Goal: Transaction & Acquisition: Purchase product/service

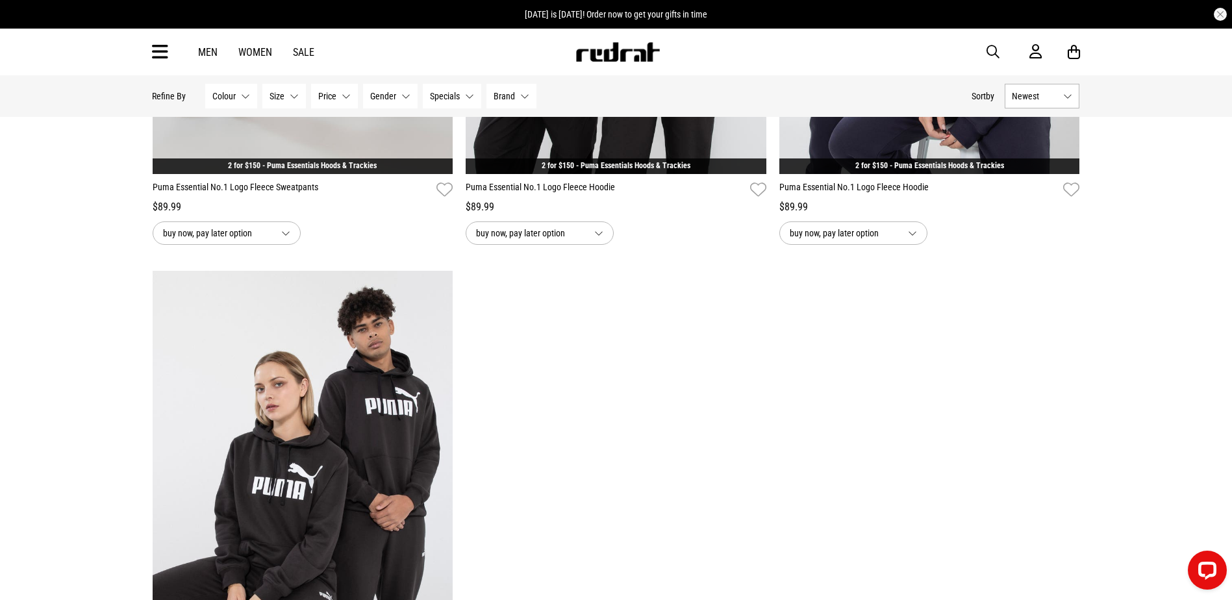
click at [155, 51] on icon at bounding box center [160, 52] width 16 height 21
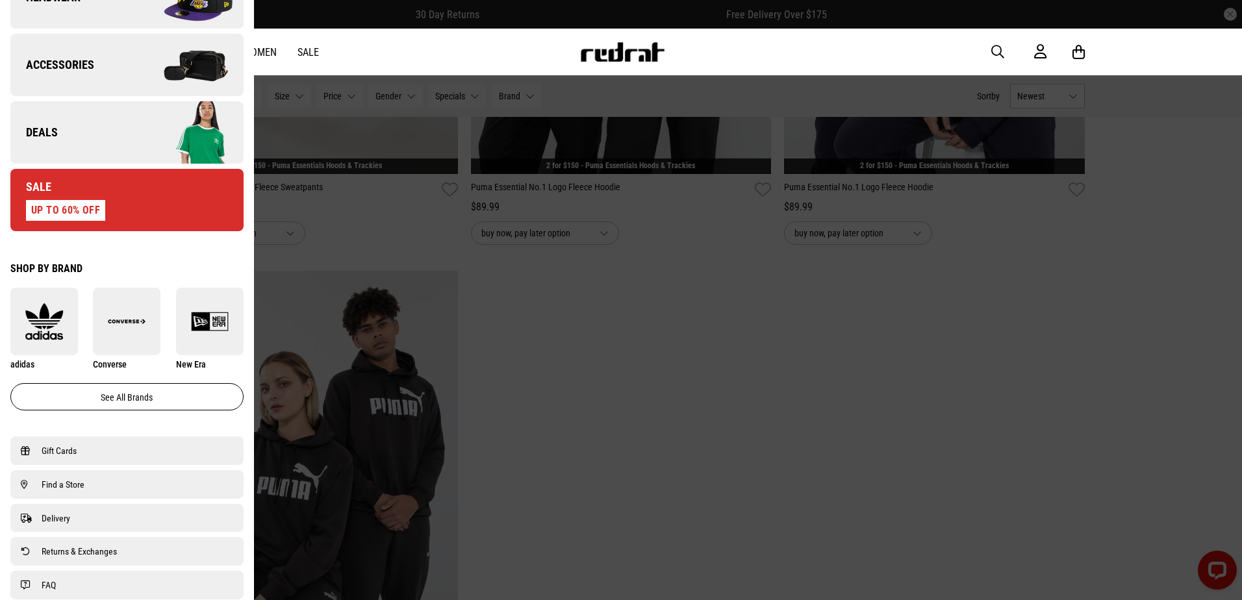
scroll to position [390, 0]
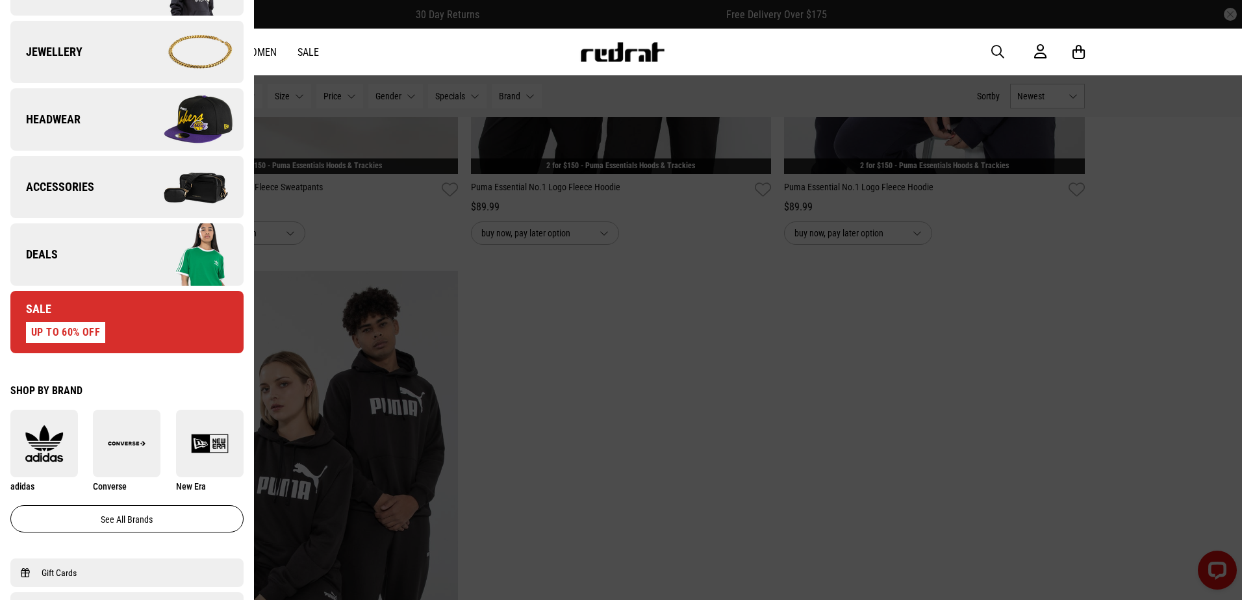
click at [118, 264] on link "Deals" at bounding box center [126, 254] width 233 height 62
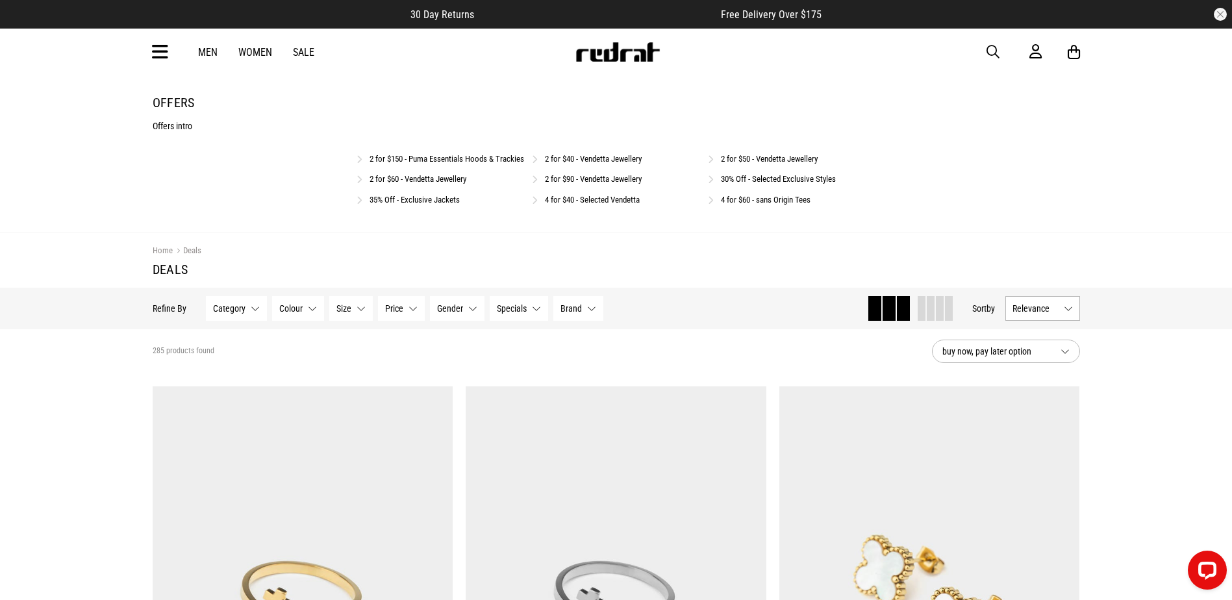
click at [765, 158] on link "2 for $50 - Vendetta Jewellery" at bounding box center [769, 159] width 97 height 10
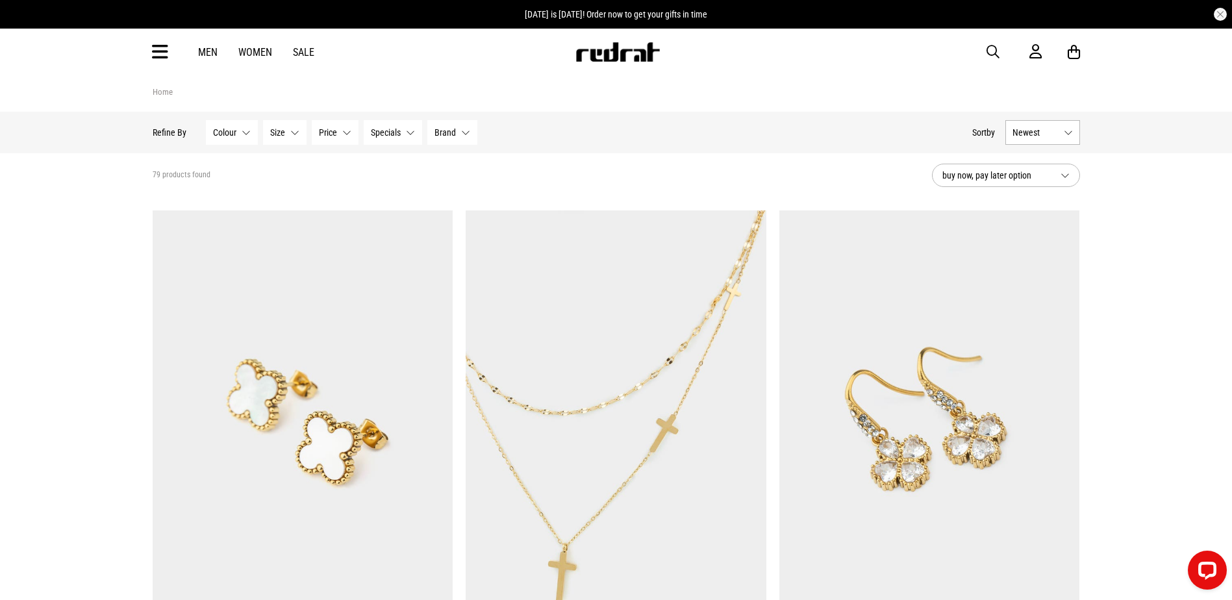
click at [990, 50] on span "button" at bounding box center [993, 52] width 13 height 16
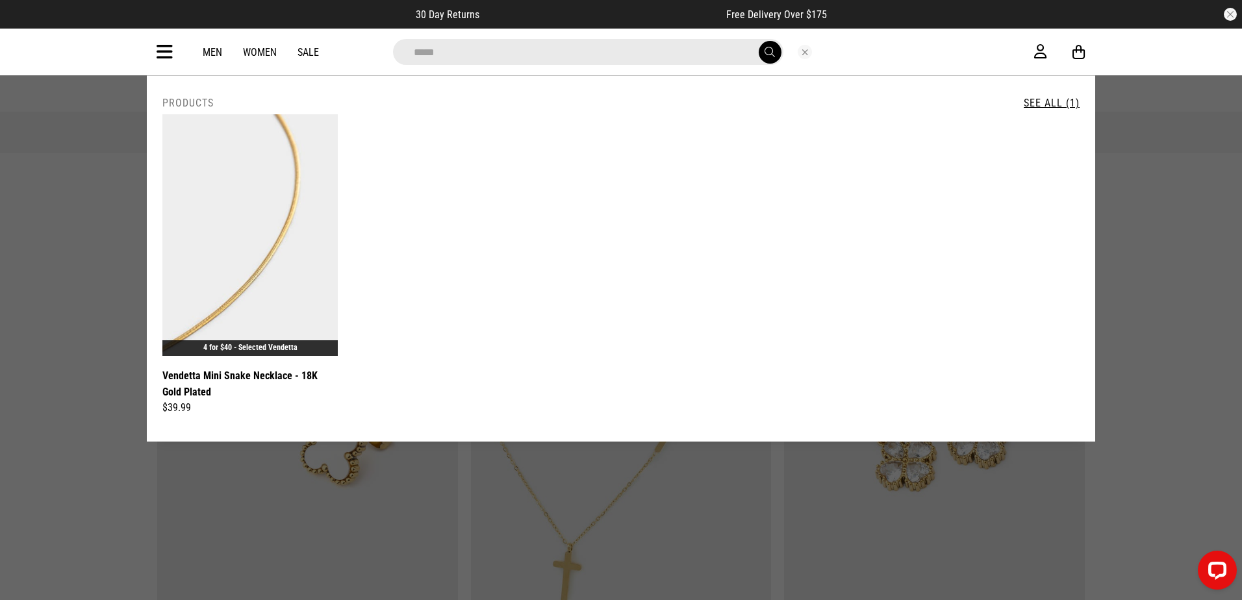
click at [846, 290] on div "**********" at bounding box center [620, 267] width 927 height 307
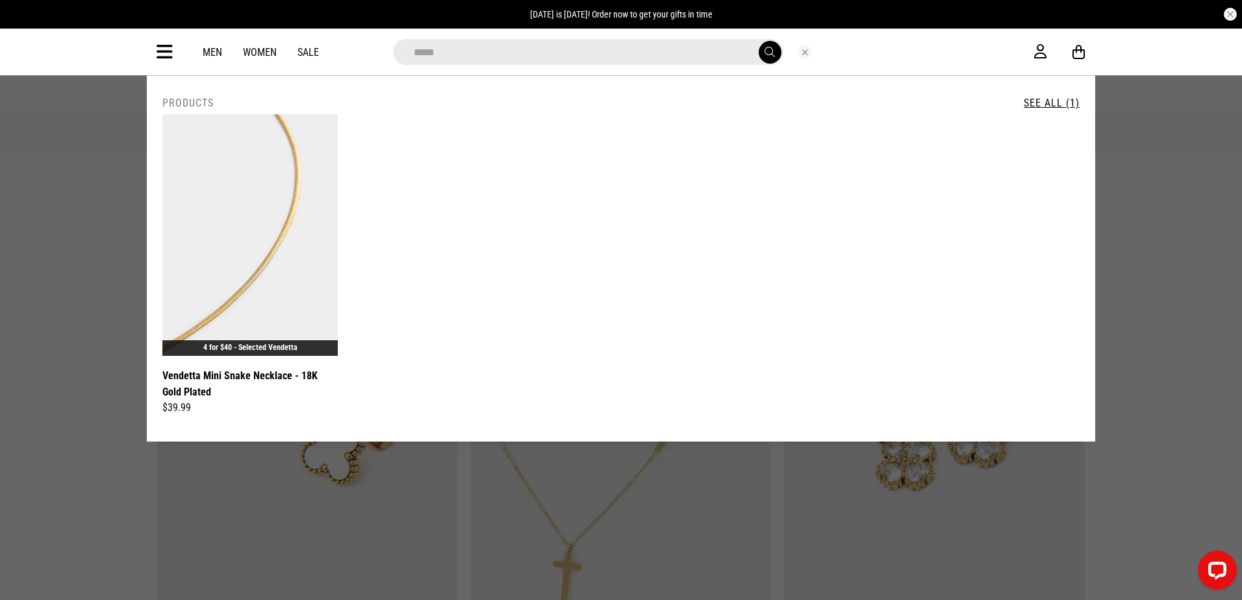
drag, startPoint x: 468, startPoint y: 49, endPoint x: 0, endPoint y: 57, distance: 468.3
type input "*"
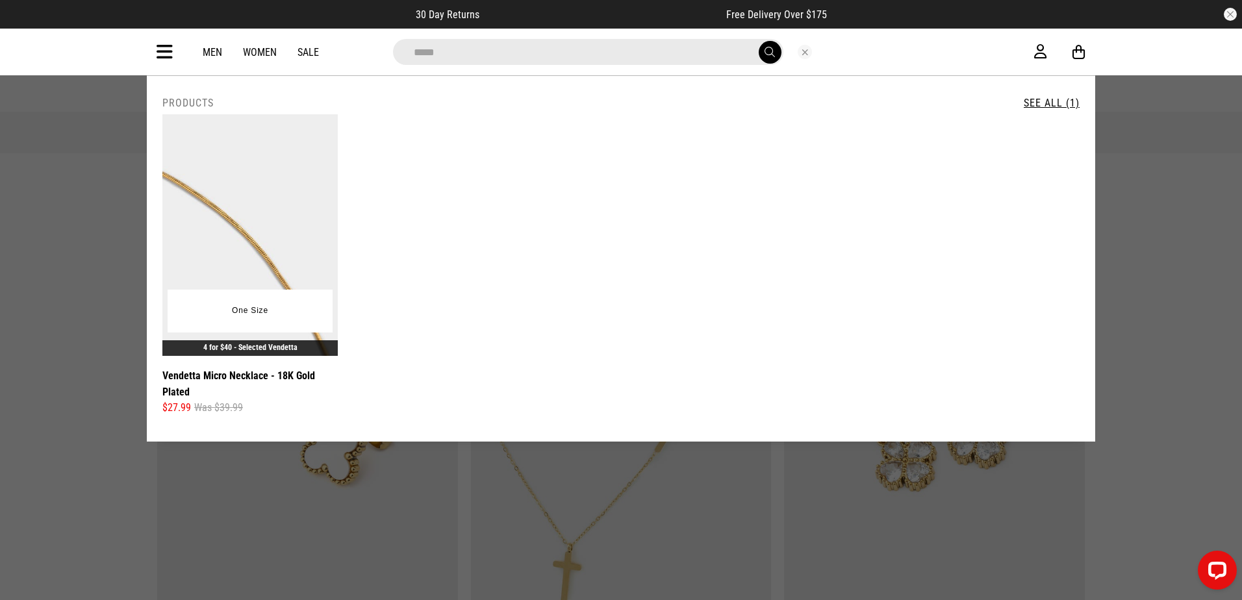
type input "*****"
click at [288, 177] on img at bounding box center [249, 235] width 175 height 242
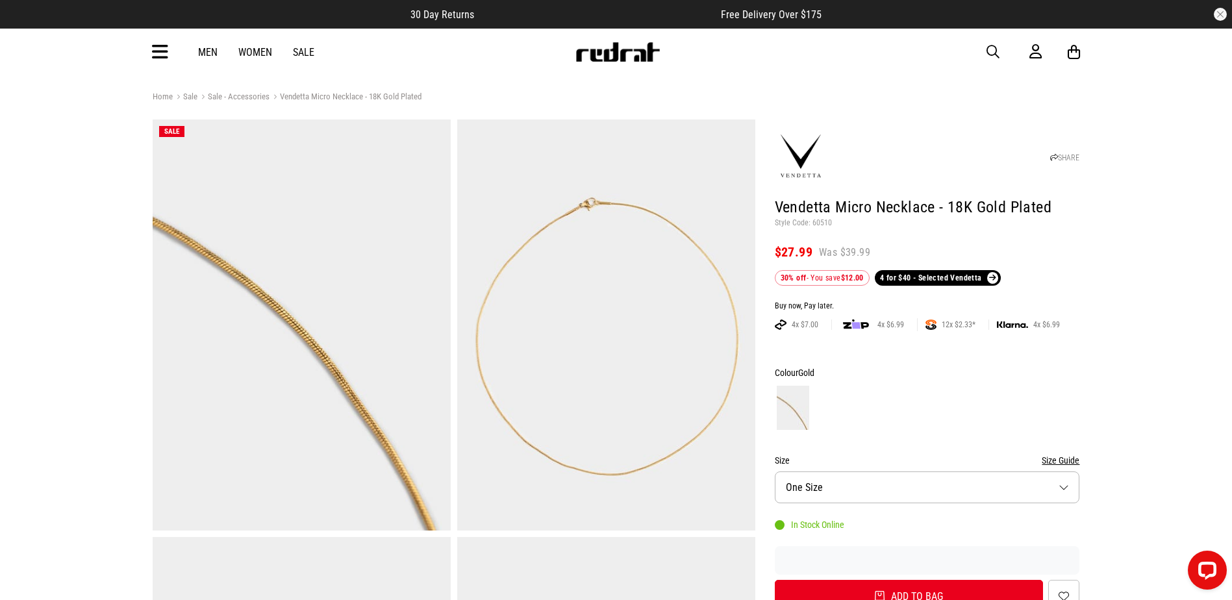
click at [994, 47] on span "button" at bounding box center [993, 52] width 13 height 16
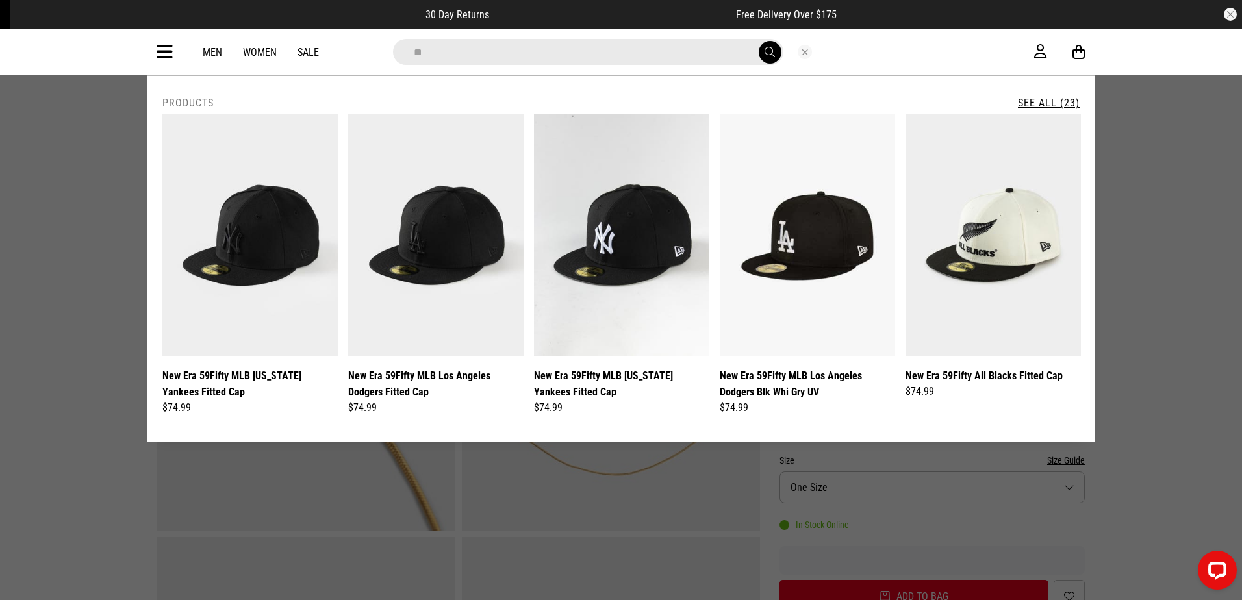
type input "*"
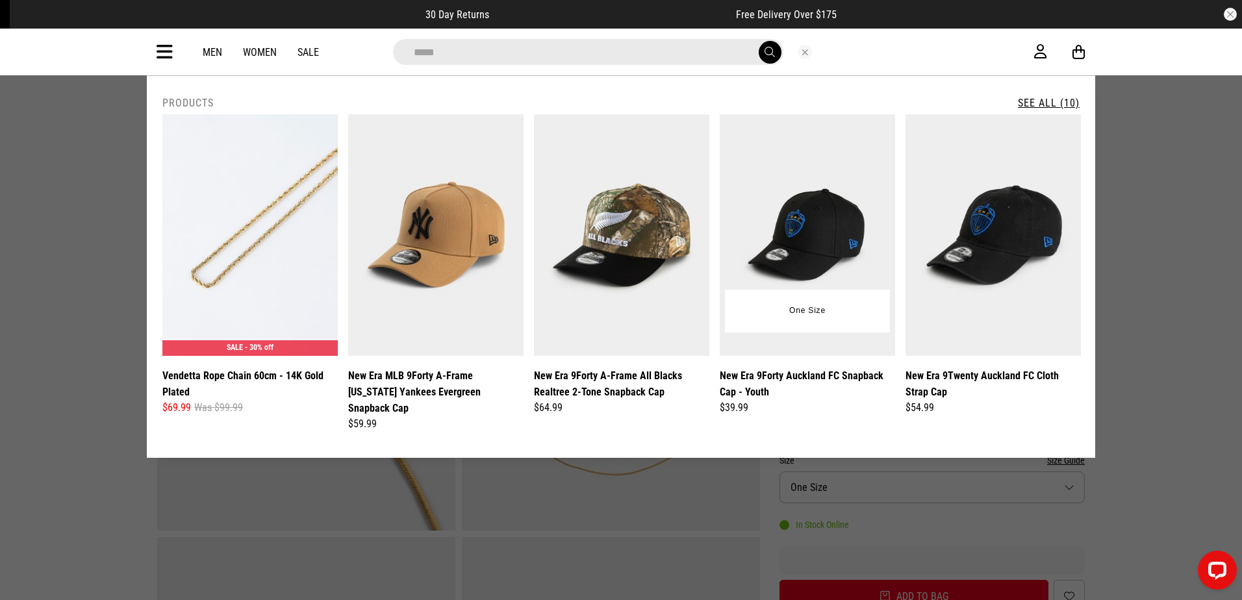
type input "*****"
click at [759, 41] on button "submit" at bounding box center [770, 52] width 23 height 23
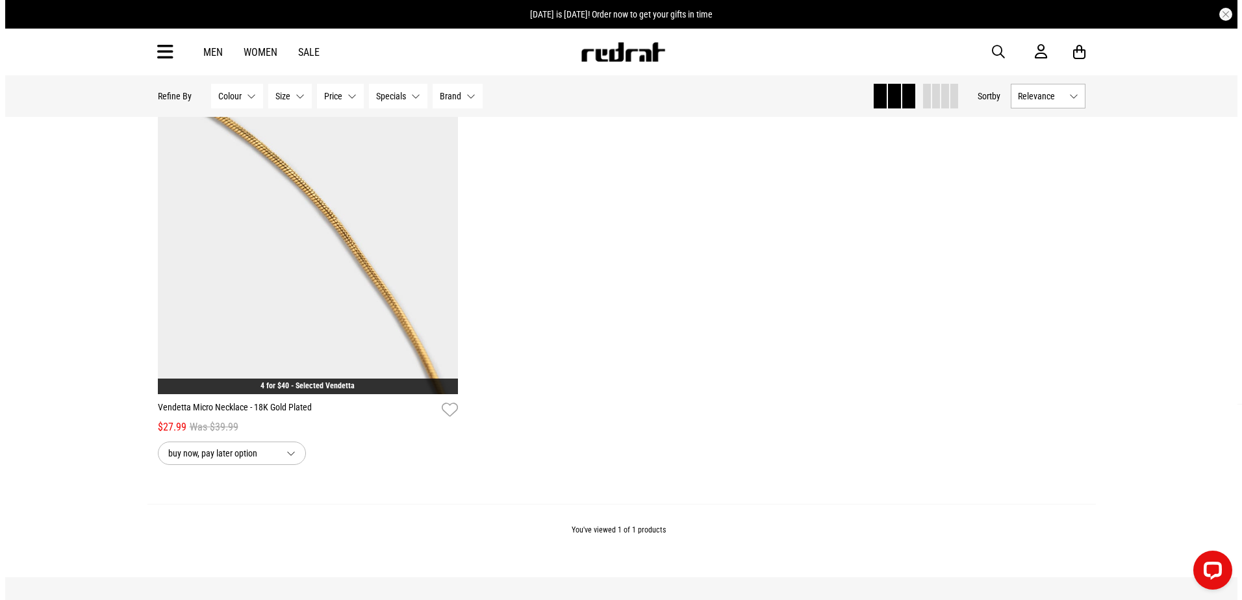
scroll to position [260, 0]
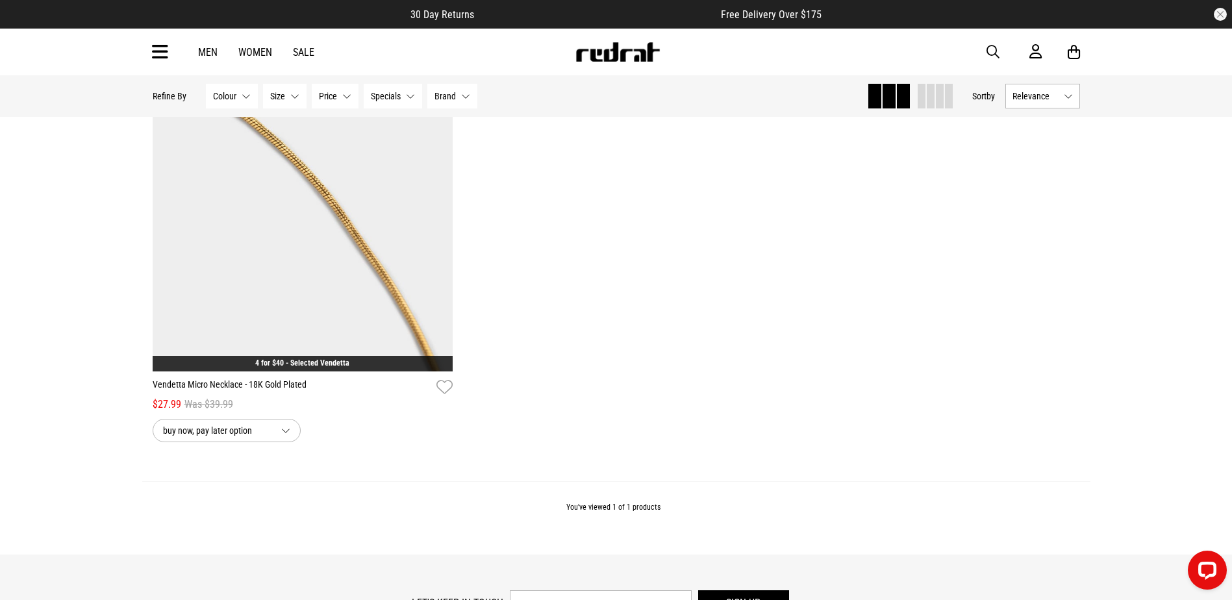
drag, startPoint x: 990, startPoint y: 47, endPoint x: 896, endPoint y: 47, distance: 94.8
click at [990, 47] on span "button" at bounding box center [993, 52] width 13 height 16
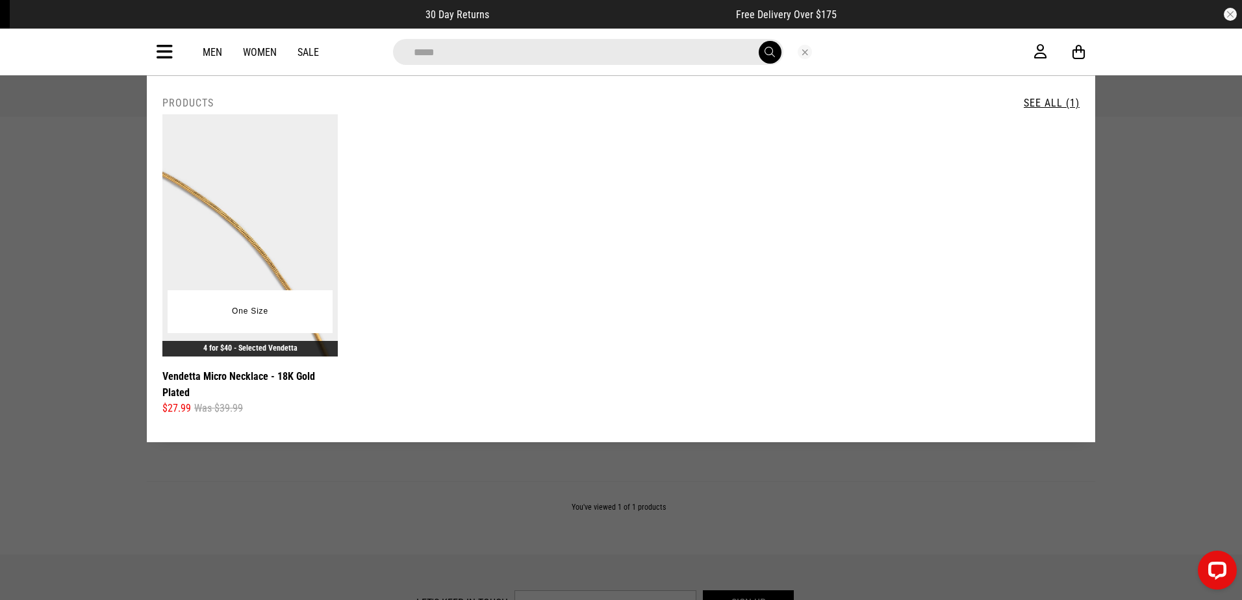
type input "*****"
click at [197, 181] on img at bounding box center [249, 235] width 175 height 242
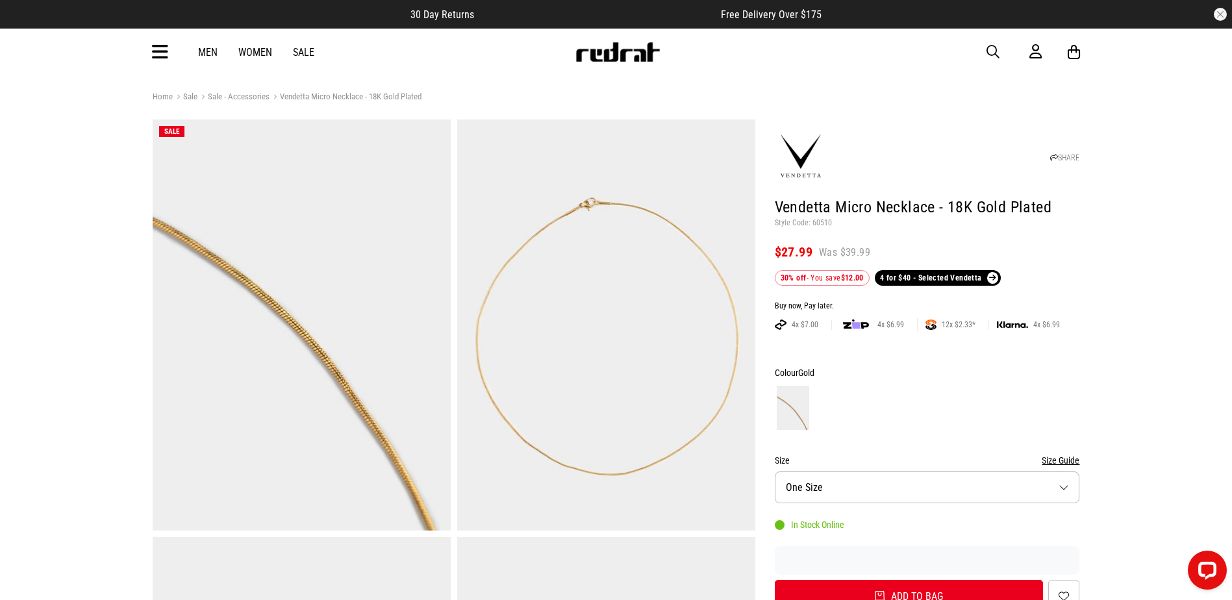
click at [995, 45] on span "button" at bounding box center [993, 52] width 13 height 16
click at [582, 56] on input "search" at bounding box center [583, 52] width 390 height 26
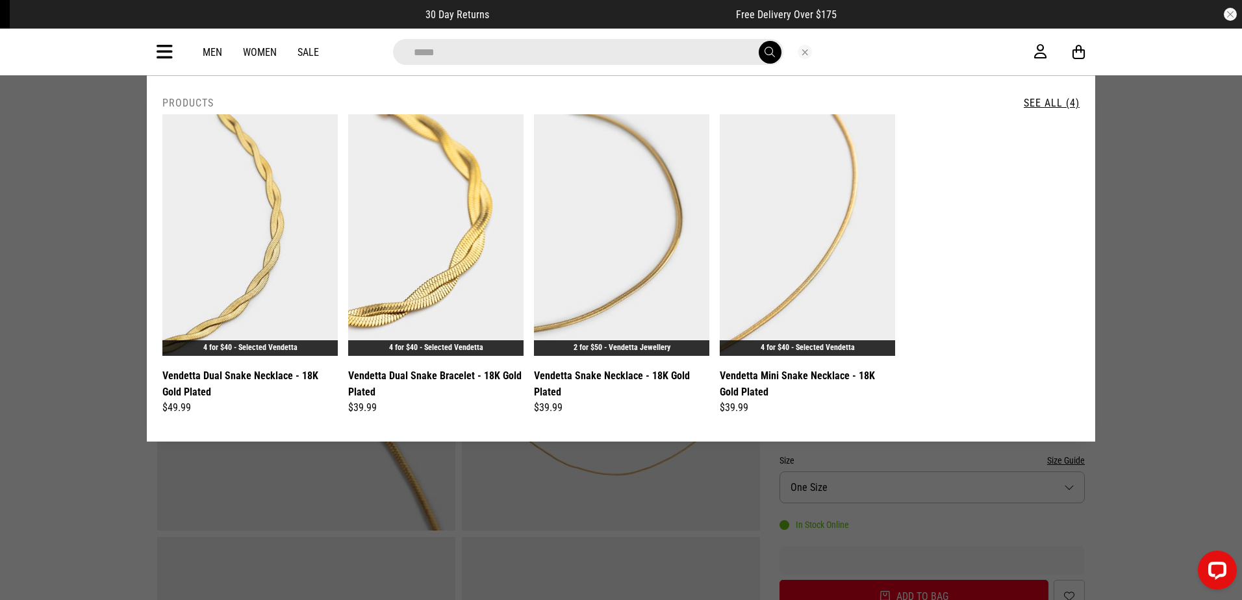
type input "*****"
click at [759, 41] on button "submit" at bounding box center [770, 52] width 23 height 23
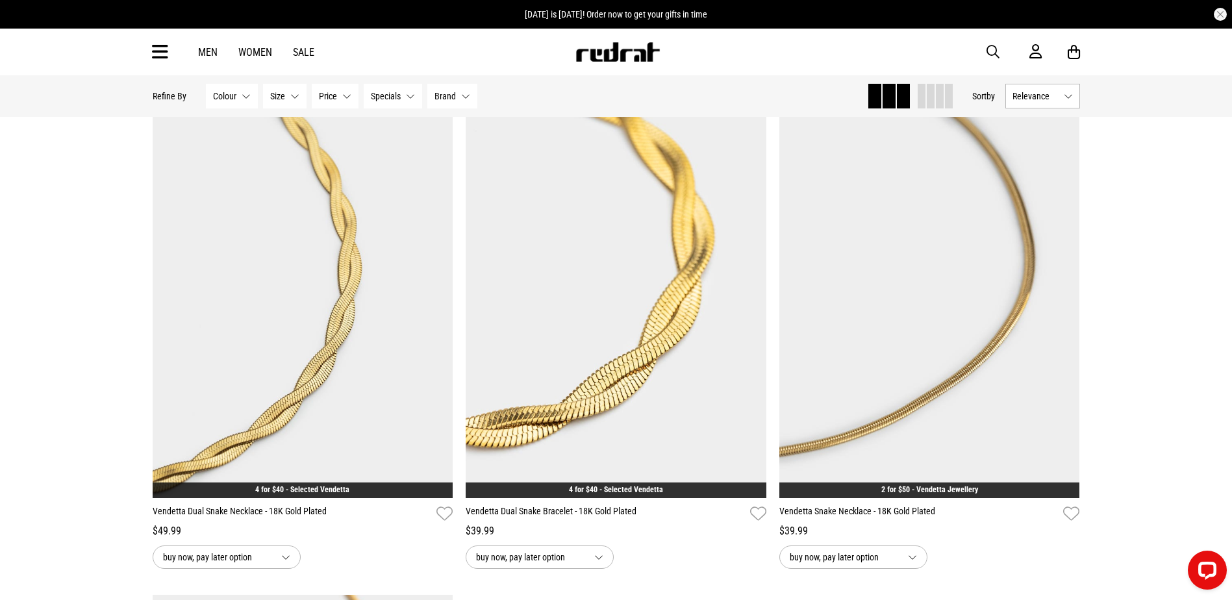
scroll to position [130, 0]
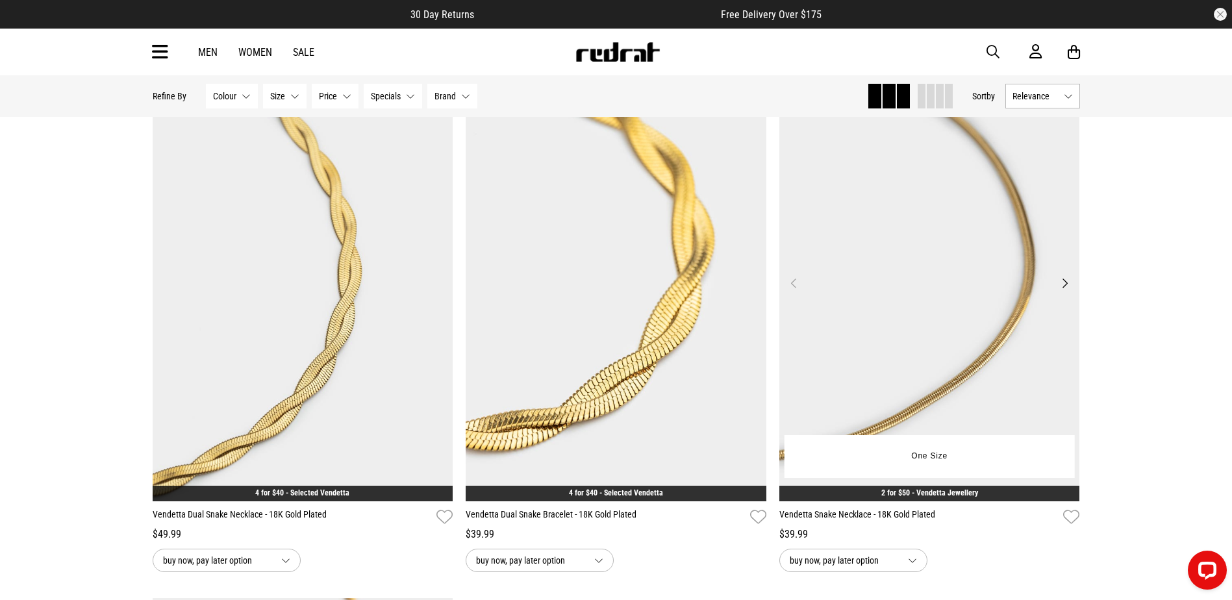
click at [1064, 287] on button "Next" at bounding box center [1065, 283] width 16 height 16
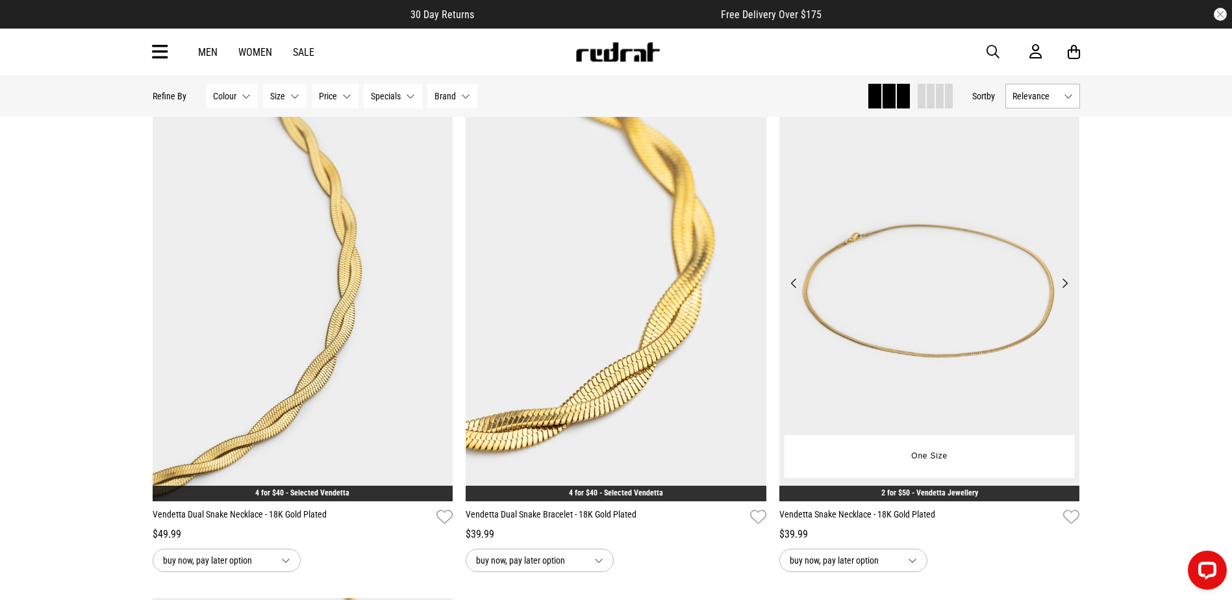
click at [965, 247] on img at bounding box center [929, 291] width 301 height 421
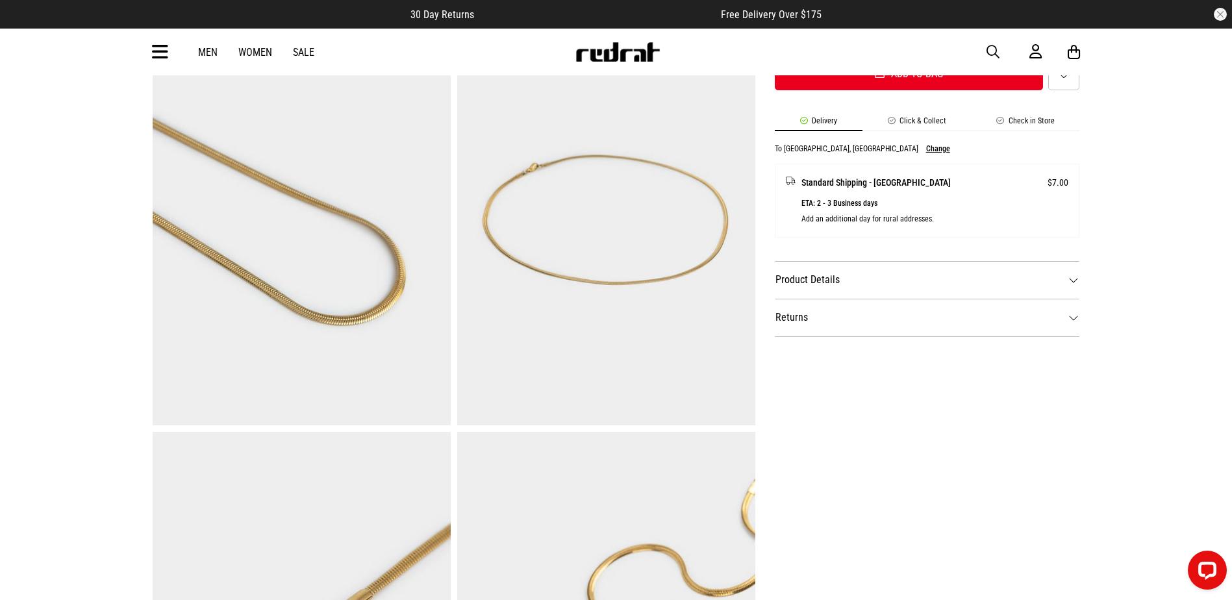
scroll to position [520, 0]
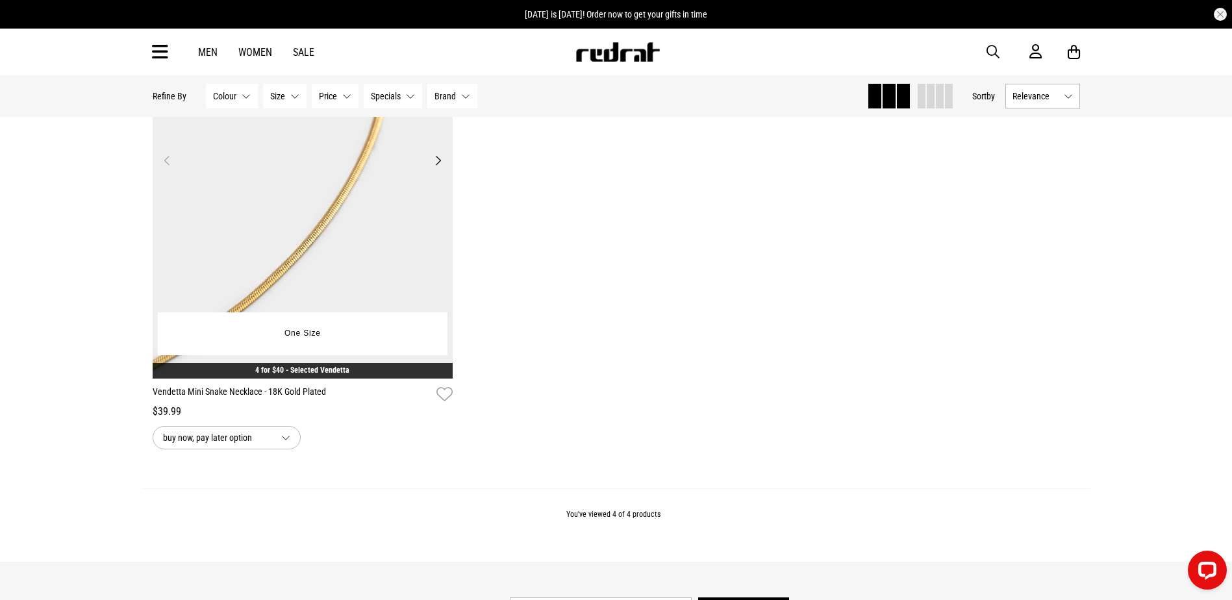
click at [362, 223] on img at bounding box center [303, 168] width 301 height 421
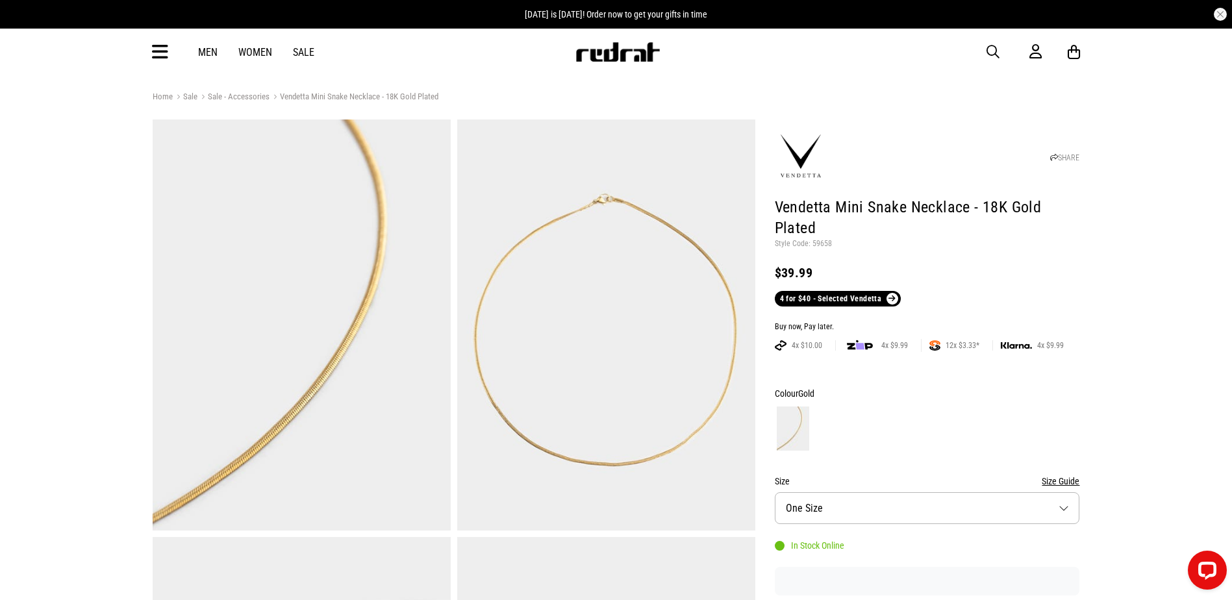
click at [991, 45] on span "button" at bounding box center [993, 52] width 13 height 16
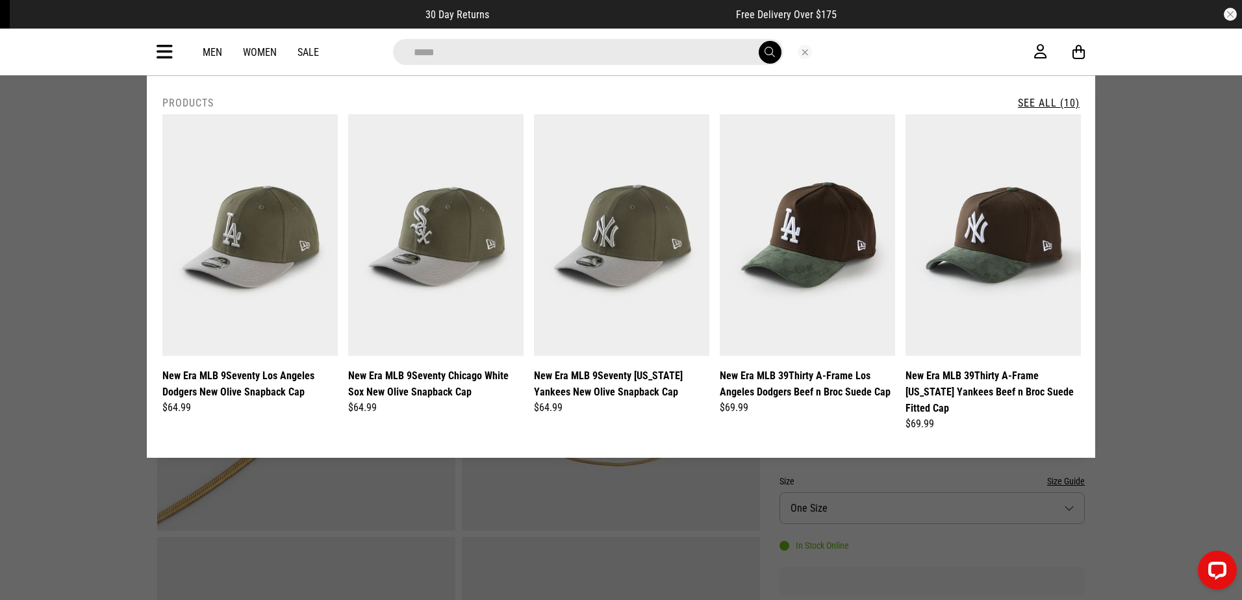
type input "*****"
click at [759, 41] on button "submit" at bounding box center [770, 52] width 23 height 23
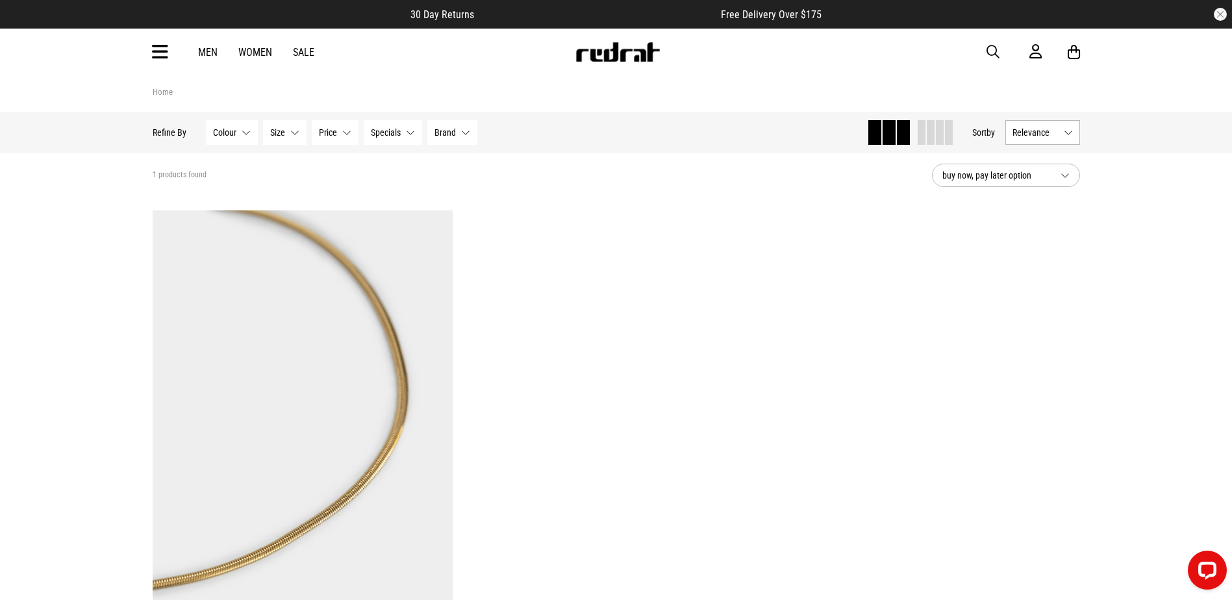
click at [998, 47] on span "button" at bounding box center [993, 52] width 13 height 16
drag, startPoint x: 637, startPoint y: 56, endPoint x: 477, endPoint y: 57, distance: 159.8
click at [488, 57] on input "search" at bounding box center [583, 52] width 390 height 26
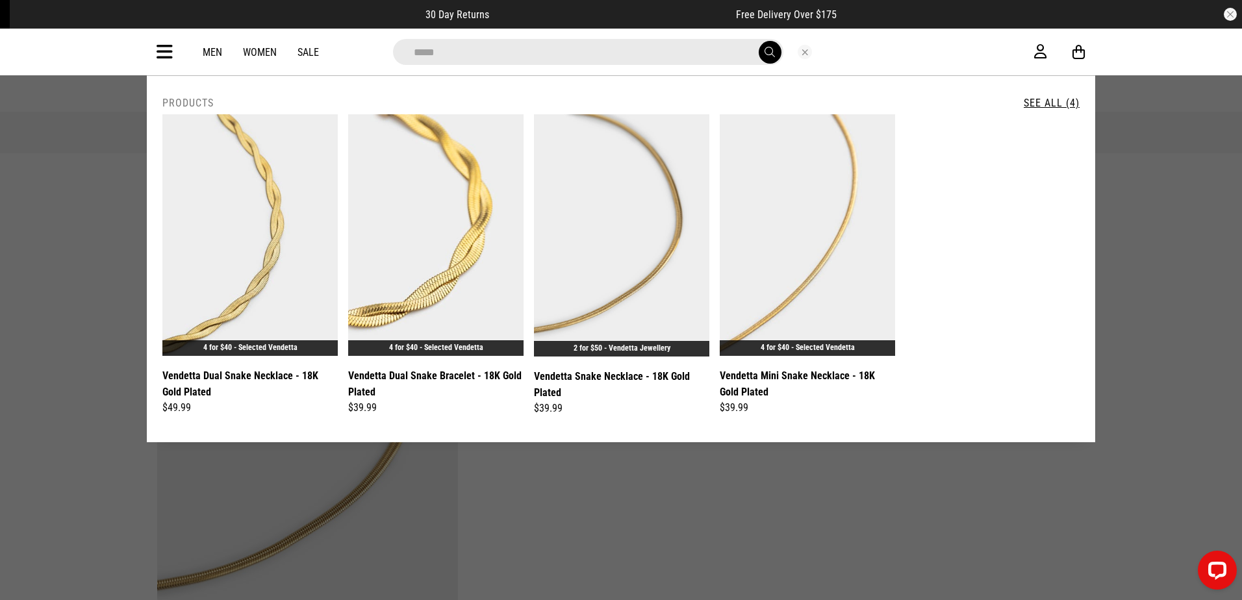
type input "*****"
click at [759, 41] on button "submit" at bounding box center [770, 52] width 23 height 23
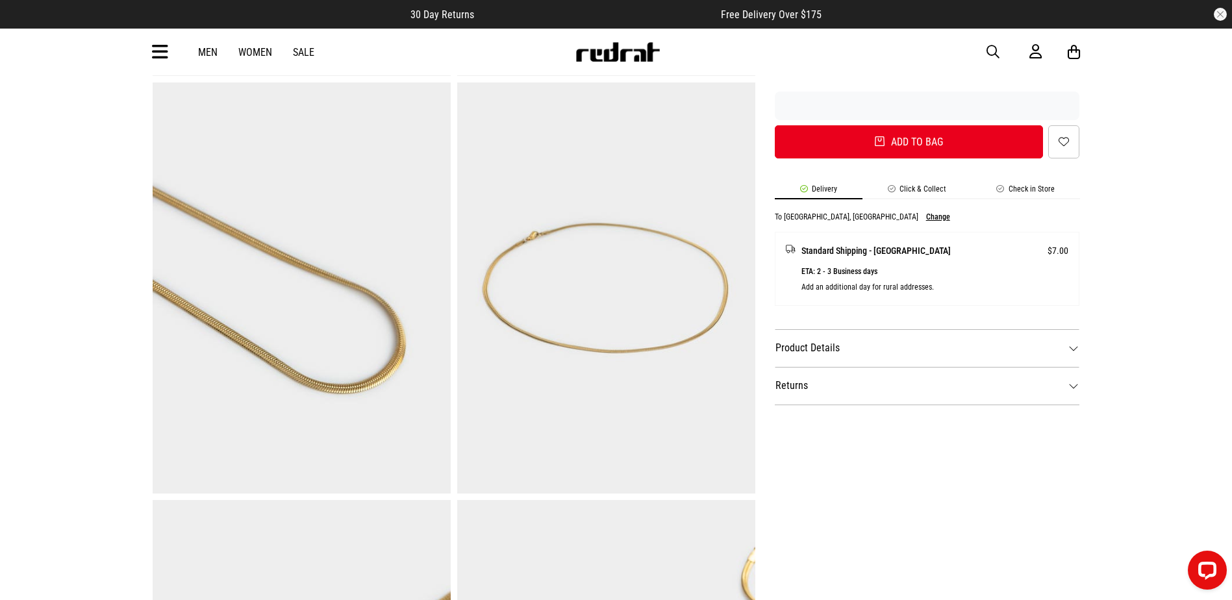
scroll to position [65, 0]
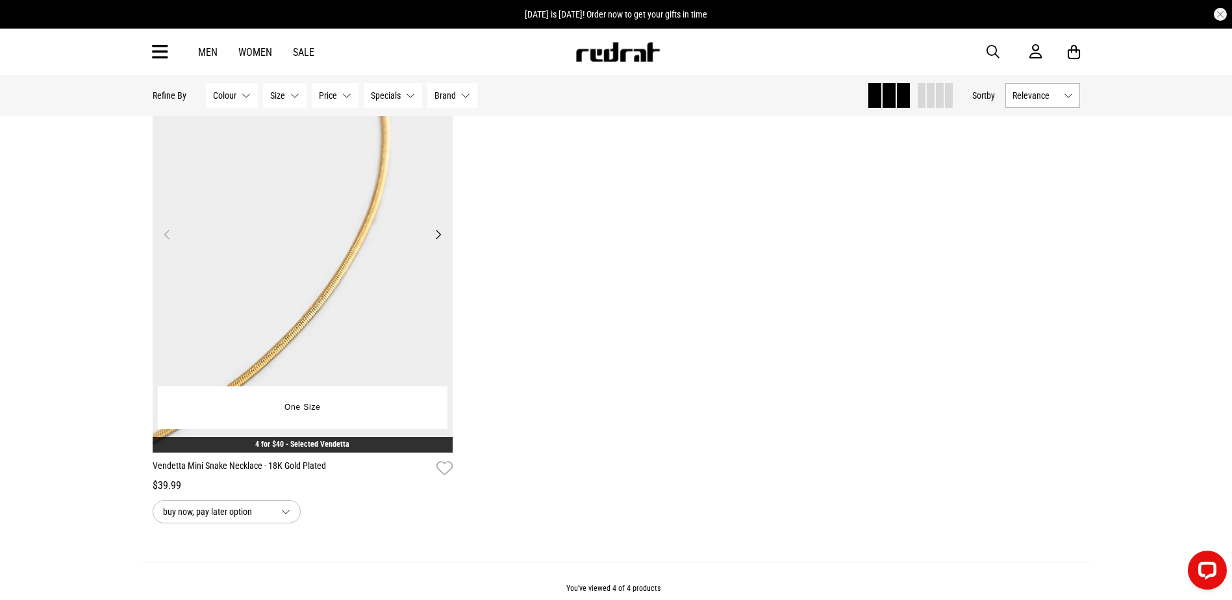
click at [411, 260] on img at bounding box center [303, 242] width 301 height 421
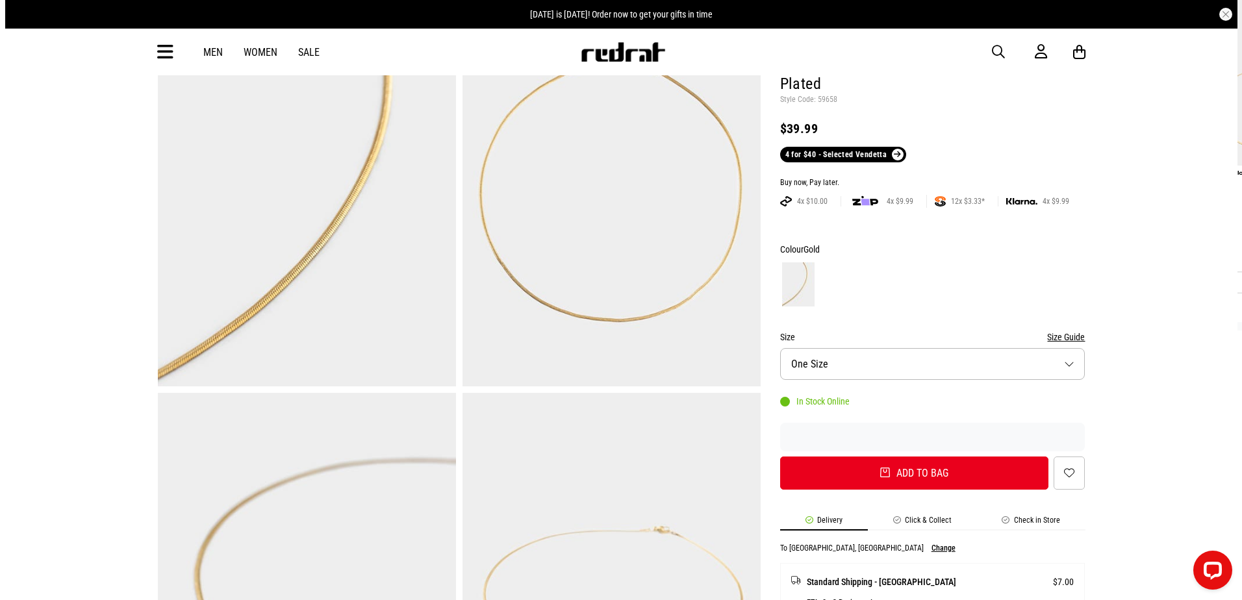
scroll to position [65, 0]
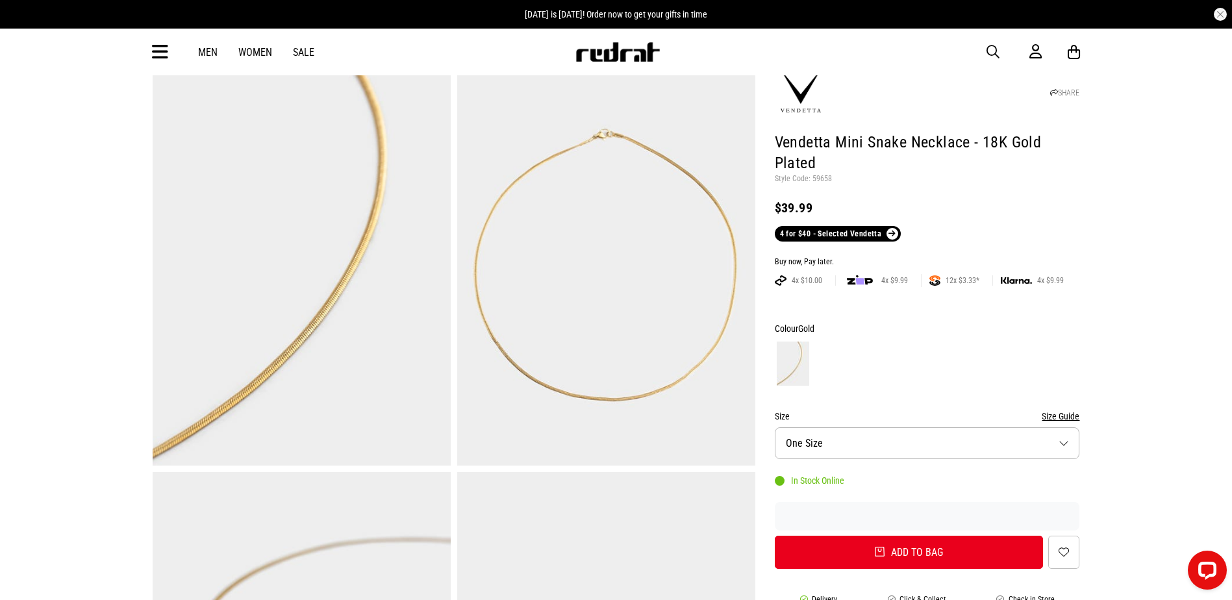
click at [994, 51] on span "button" at bounding box center [993, 52] width 13 height 16
click at [663, 56] on input "search" at bounding box center [583, 52] width 390 height 26
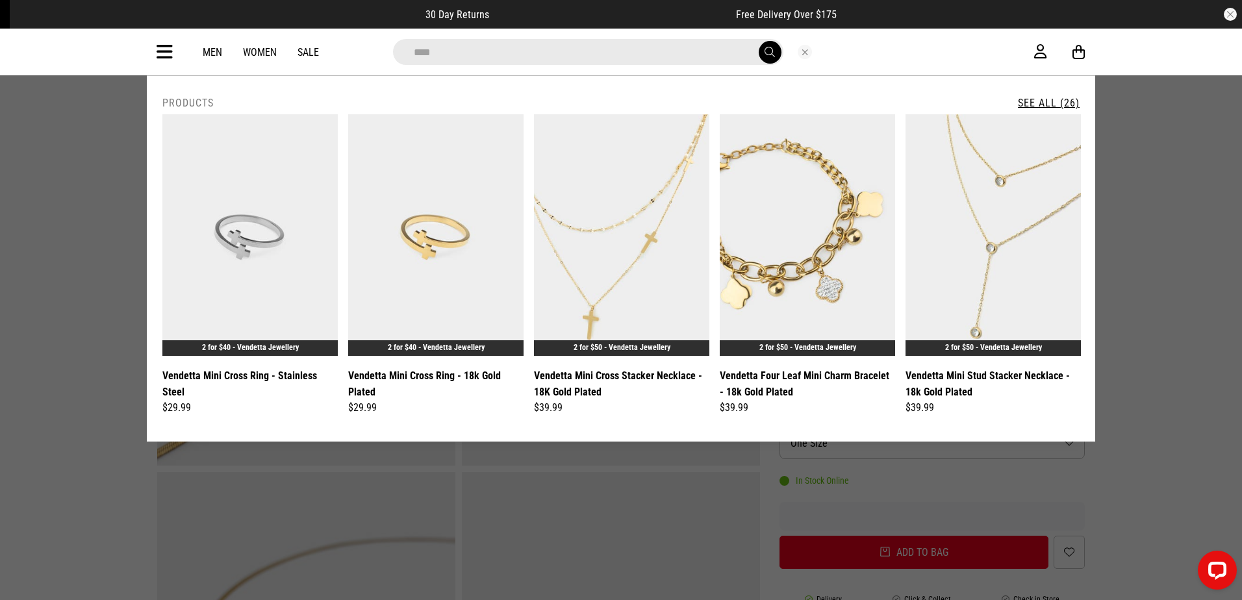
type input "****"
click at [759, 41] on button "submit" at bounding box center [770, 52] width 23 height 23
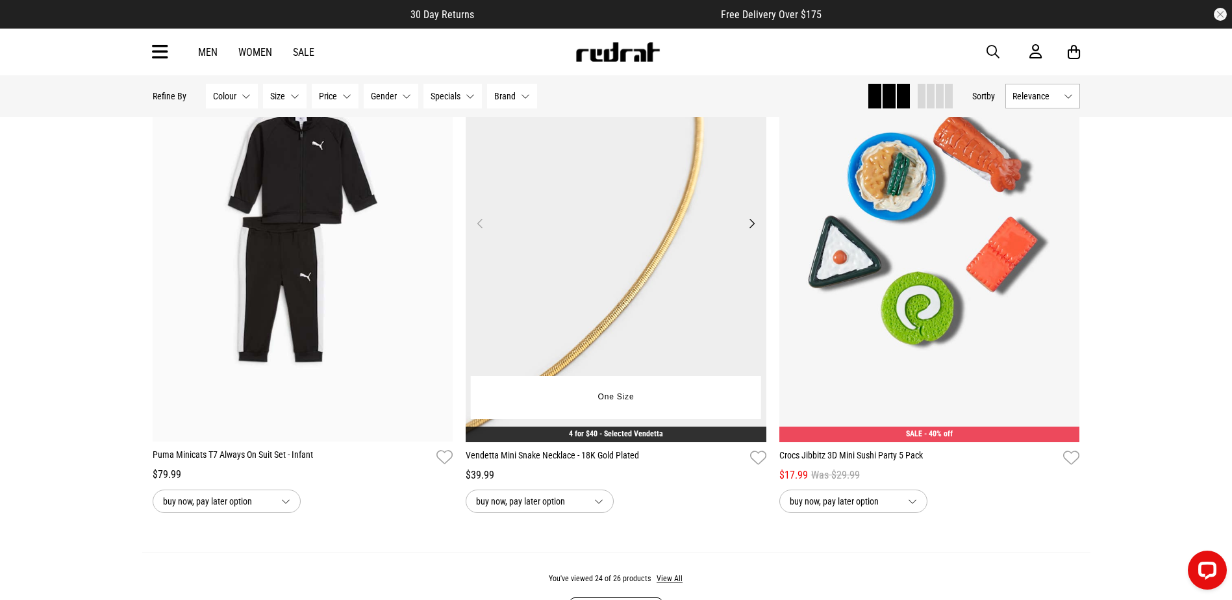
scroll to position [3637, 0]
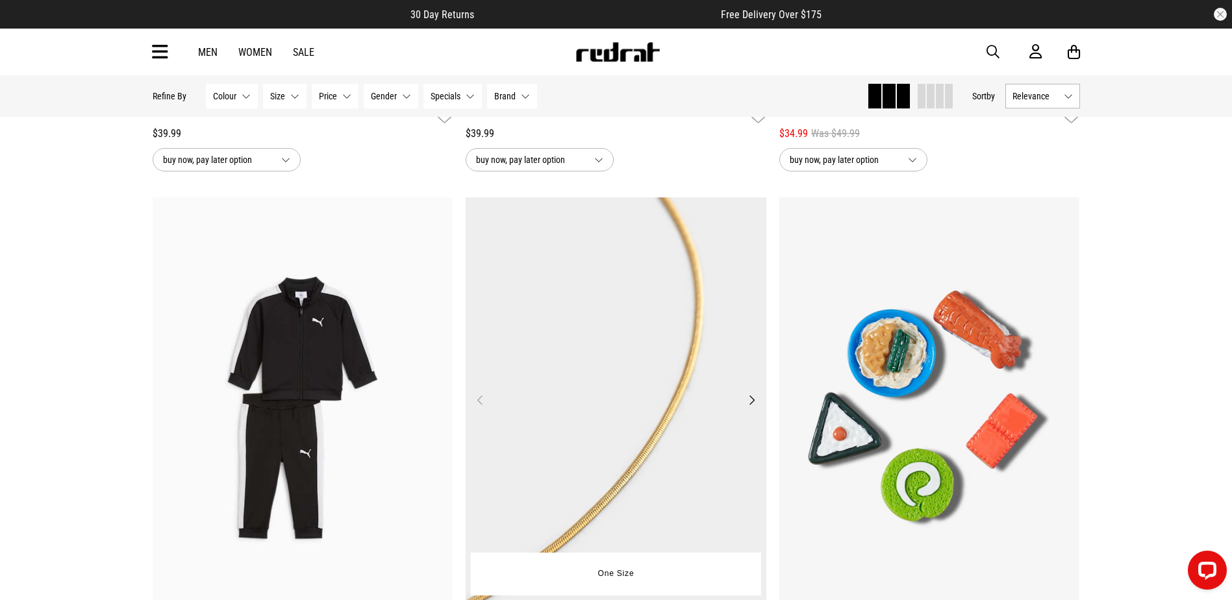
click at [648, 272] on img at bounding box center [616, 407] width 301 height 421
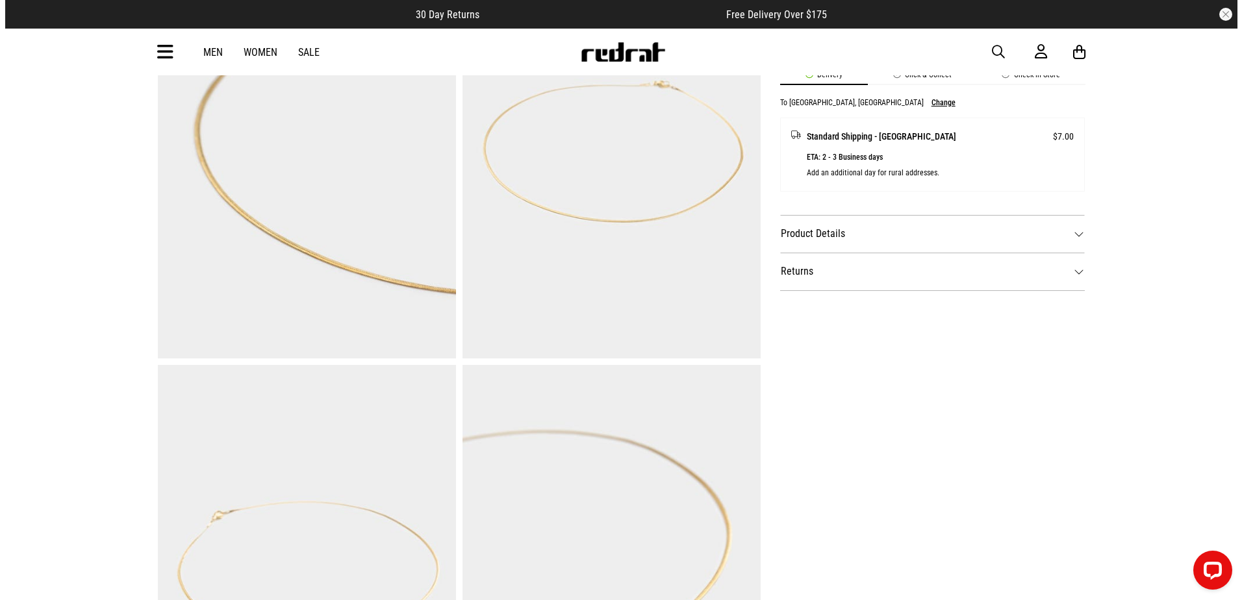
scroll to position [909, 0]
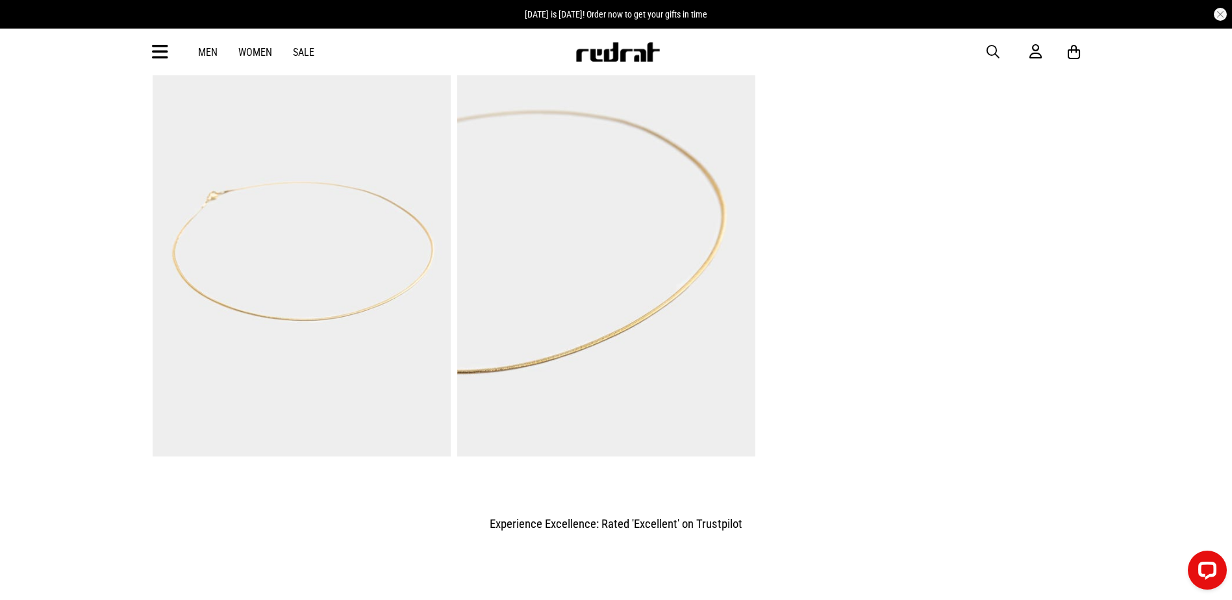
click at [985, 47] on div "Men Women Sale Sign in New Back Footwear Back Mens Back Womens Back Youth & Kid…" at bounding box center [616, 52] width 948 height 47
click at [996, 51] on span "button" at bounding box center [993, 52] width 13 height 16
click at [585, 49] on input "search" at bounding box center [583, 52] width 390 height 26
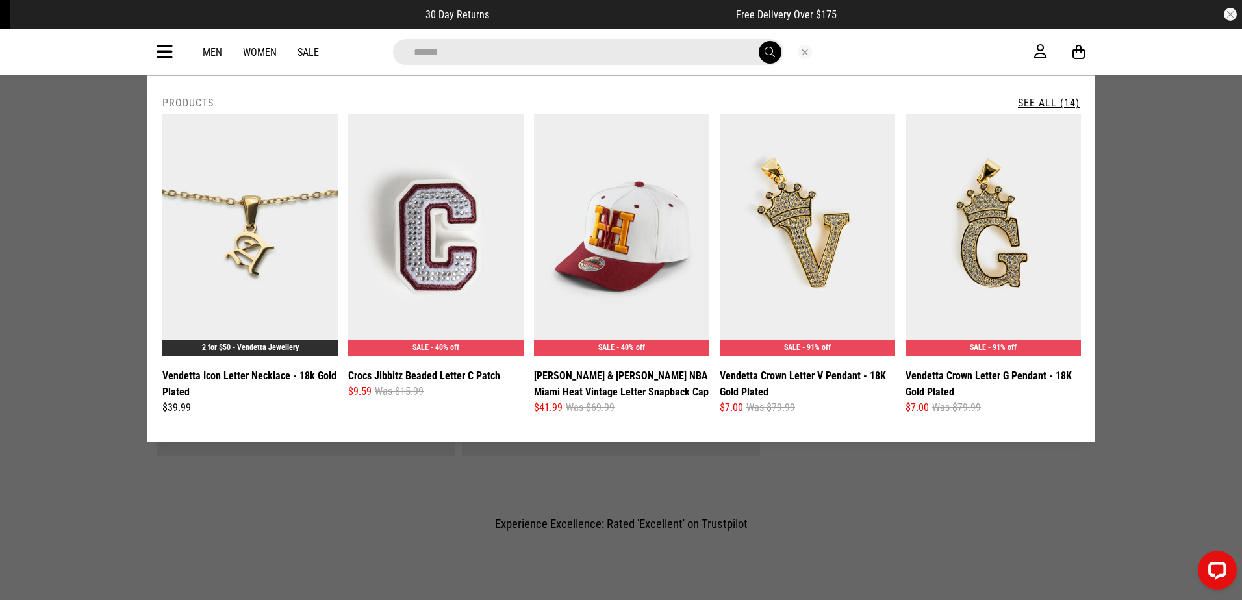
type input "******"
click at [766, 55] on span "submit" at bounding box center [769, 52] width 10 height 12
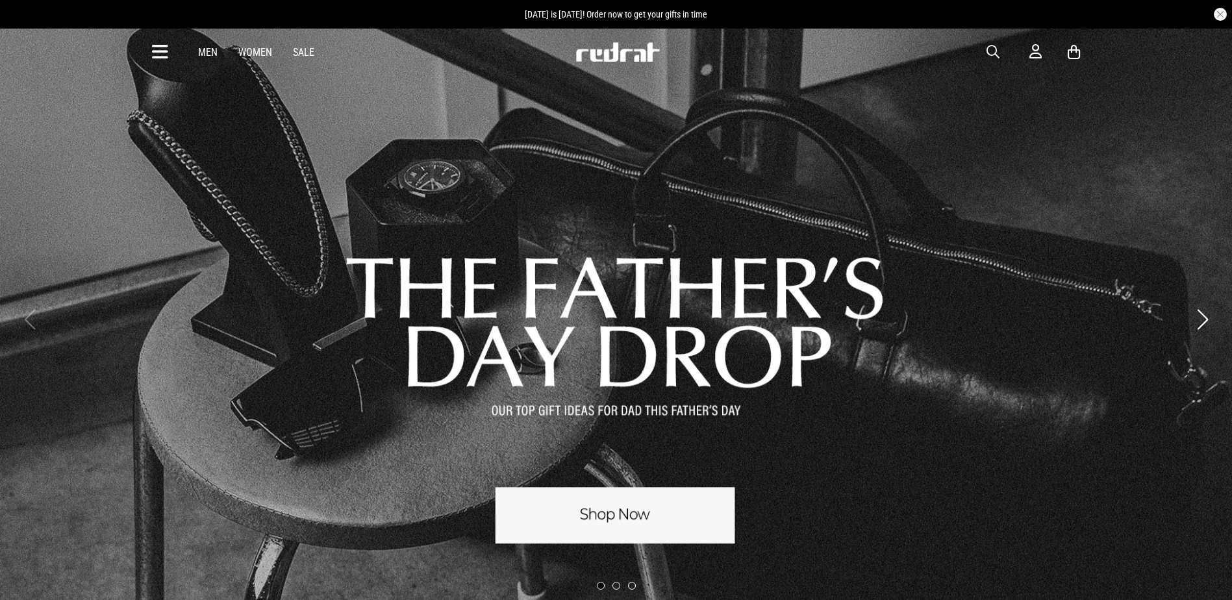
click at [991, 52] on span "button" at bounding box center [993, 52] width 13 height 16
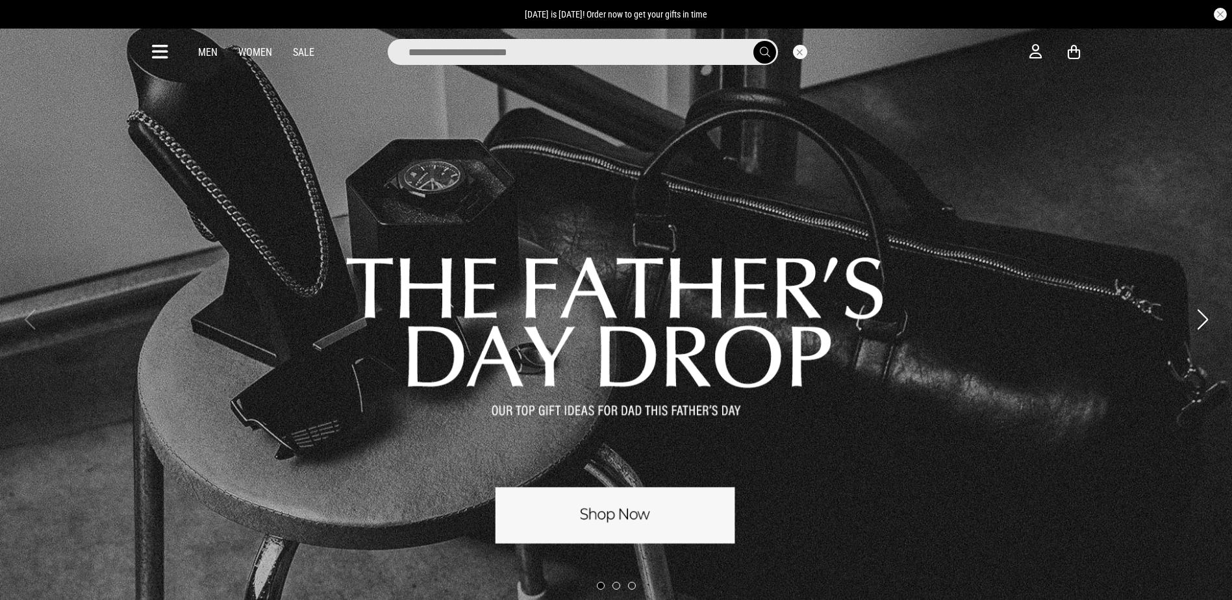
click at [619, 49] on input "search" at bounding box center [583, 52] width 390 height 26
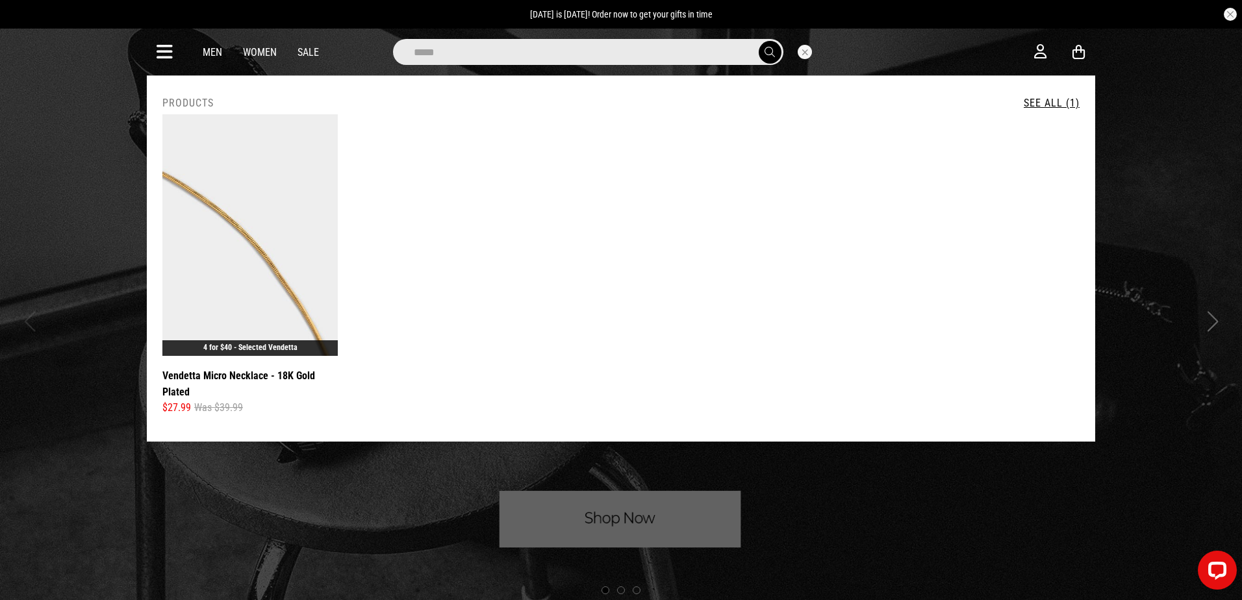
type input "*****"
click at [759, 41] on button "submit" at bounding box center [770, 52] width 23 height 23
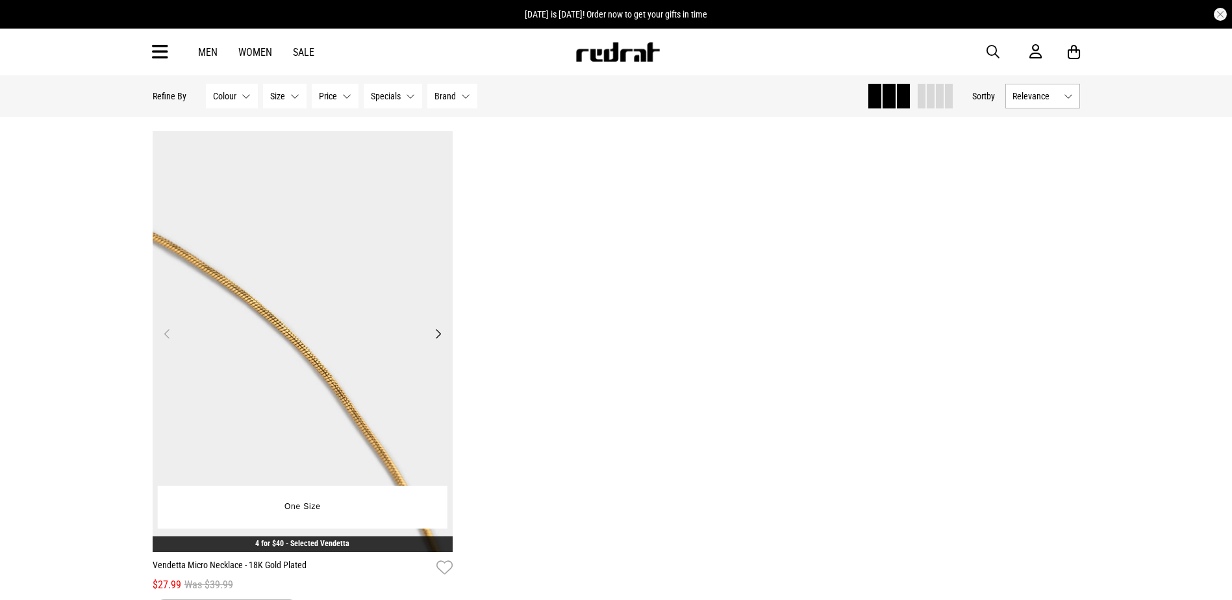
scroll to position [195, 0]
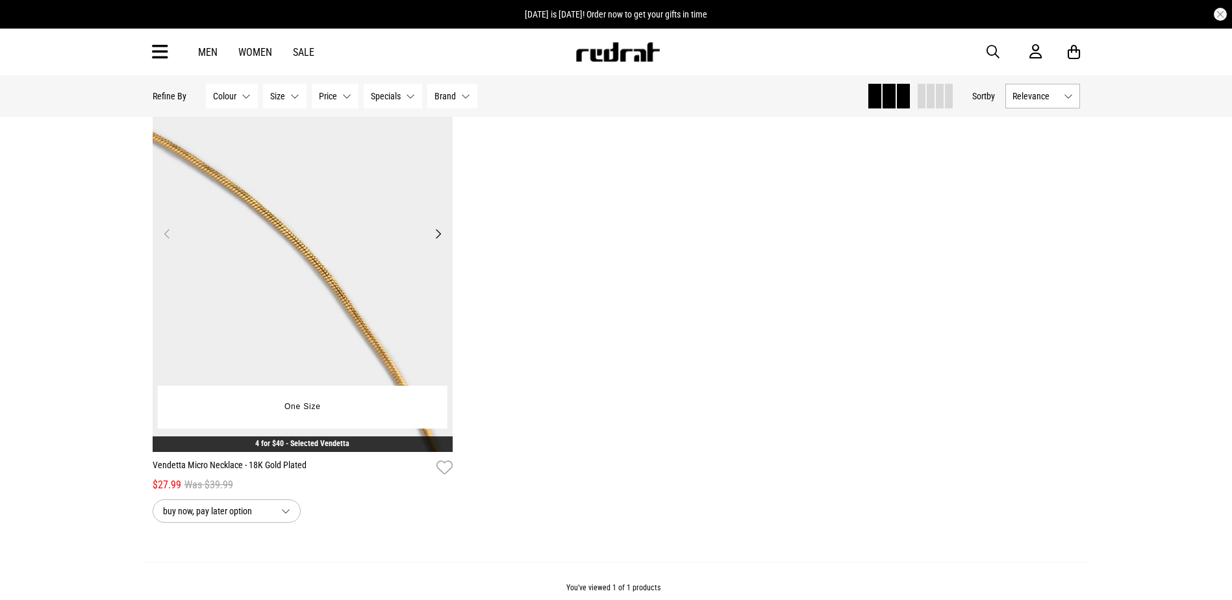
click at [434, 231] on button "Next" at bounding box center [438, 234] width 16 height 16
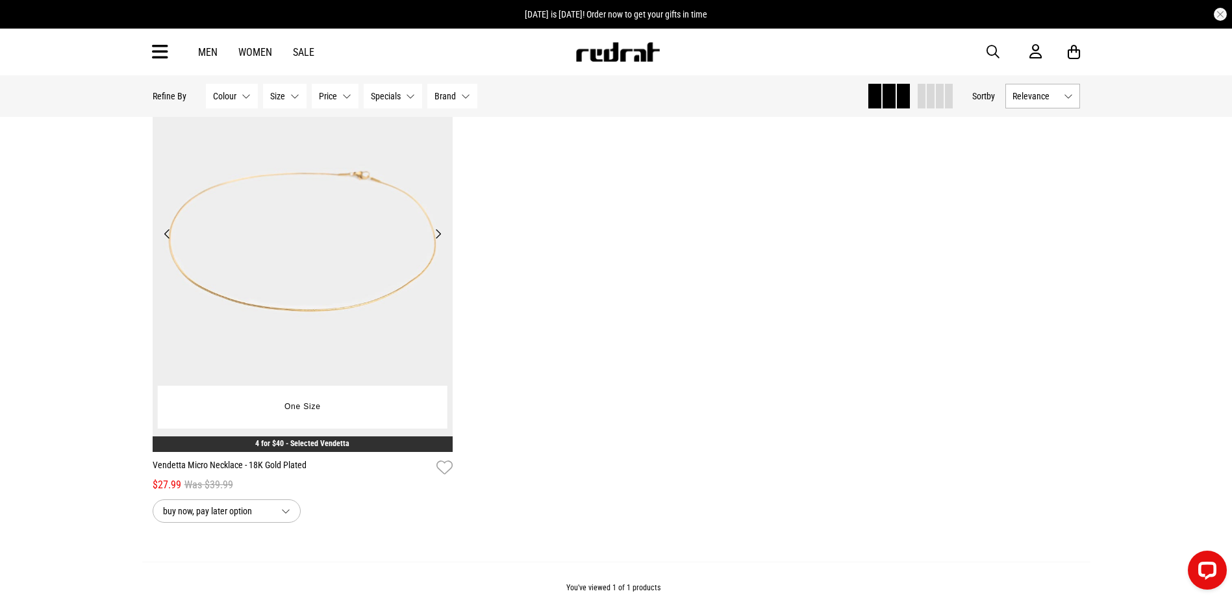
click at [434, 231] on button "Next" at bounding box center [438, 234] width 16 height 16
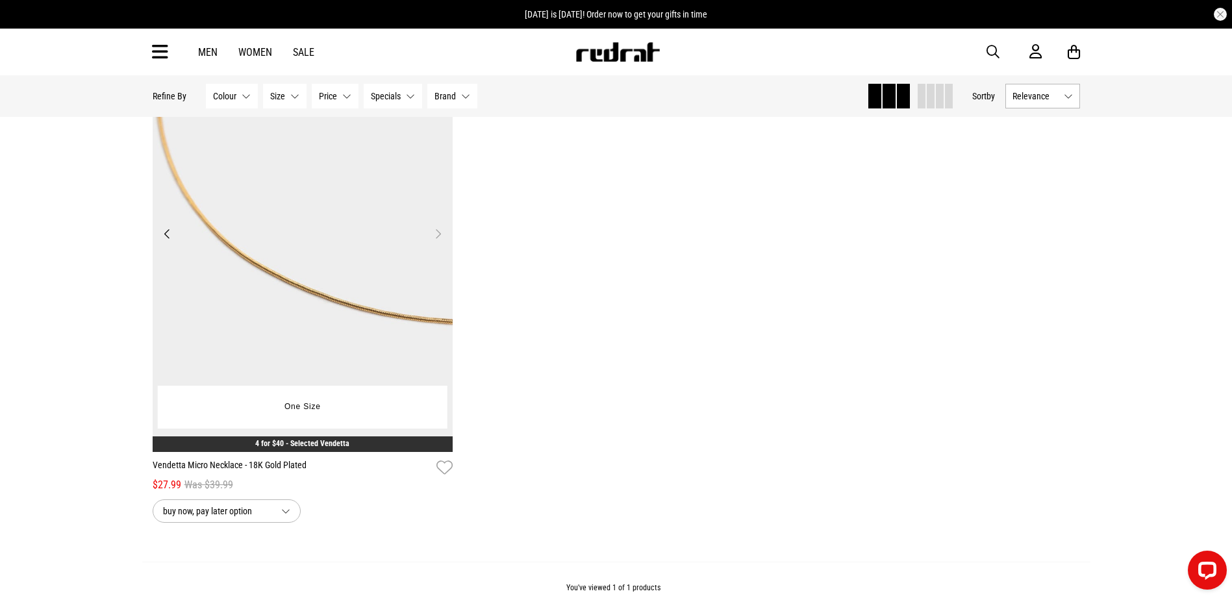
click at [434, 231] on button "Next" at bounding box center [438, 234] width 16 height 16
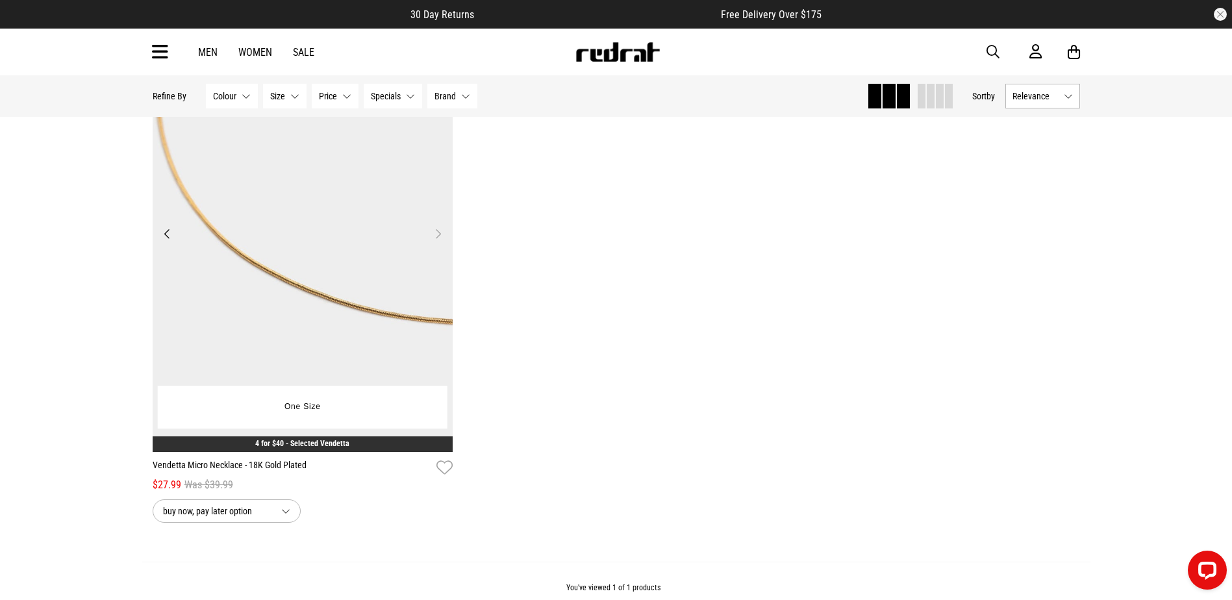
click at [396, 181] on img at bounding box center [303, 241] width 301 height 421
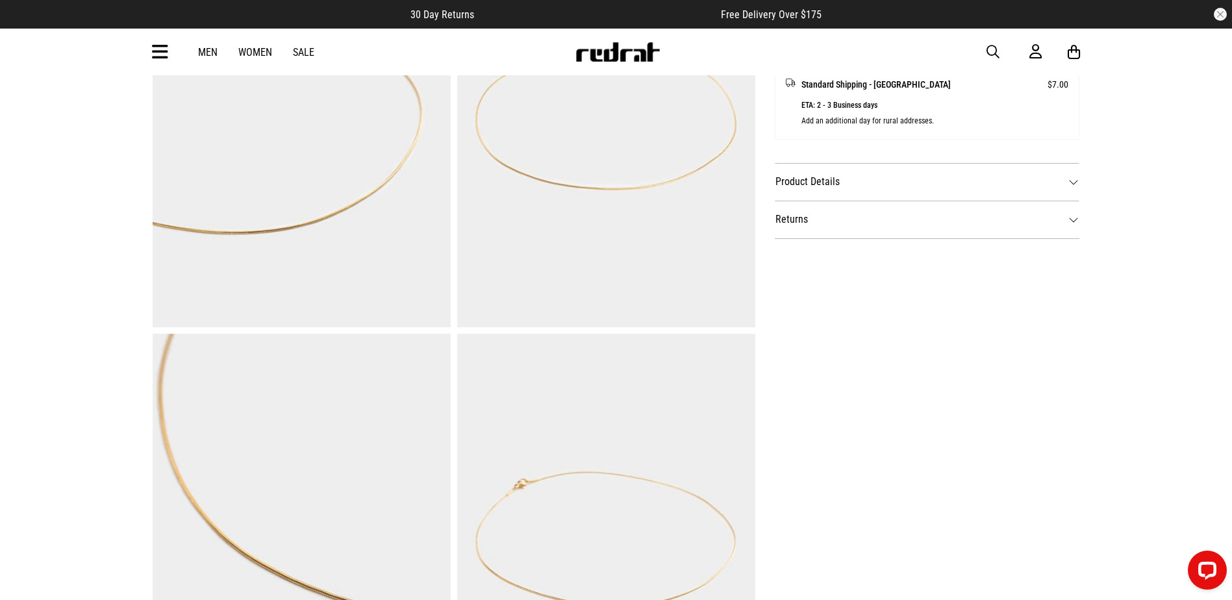
scroll to position [714, 0]
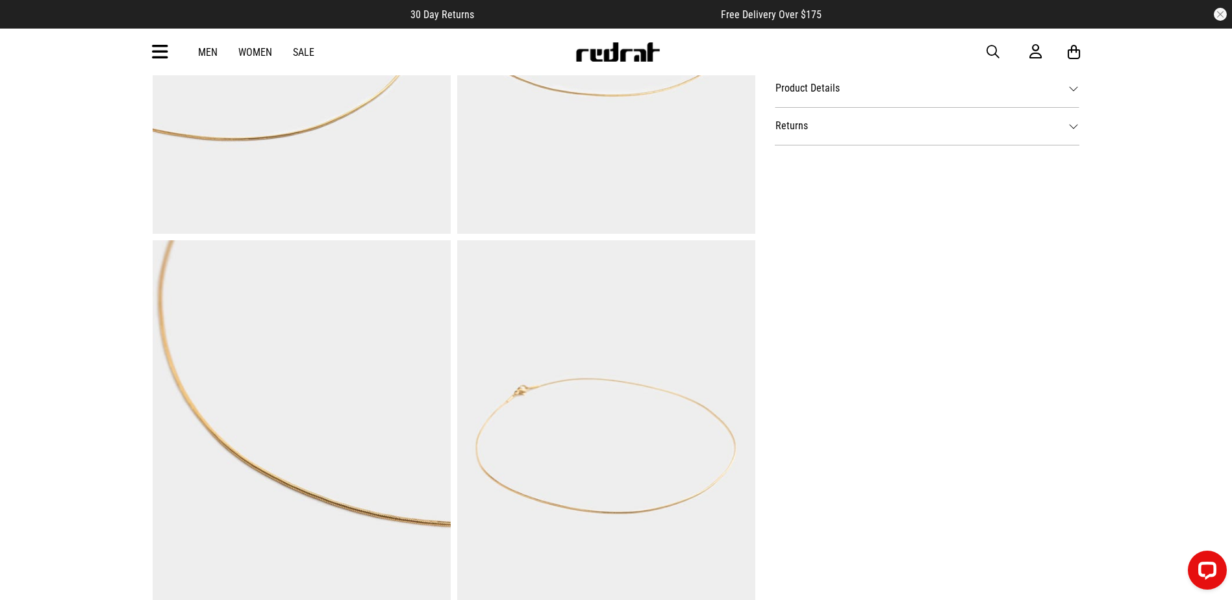
click at [402, 414] on img at bounding box center [302, 445] width 298 height 411
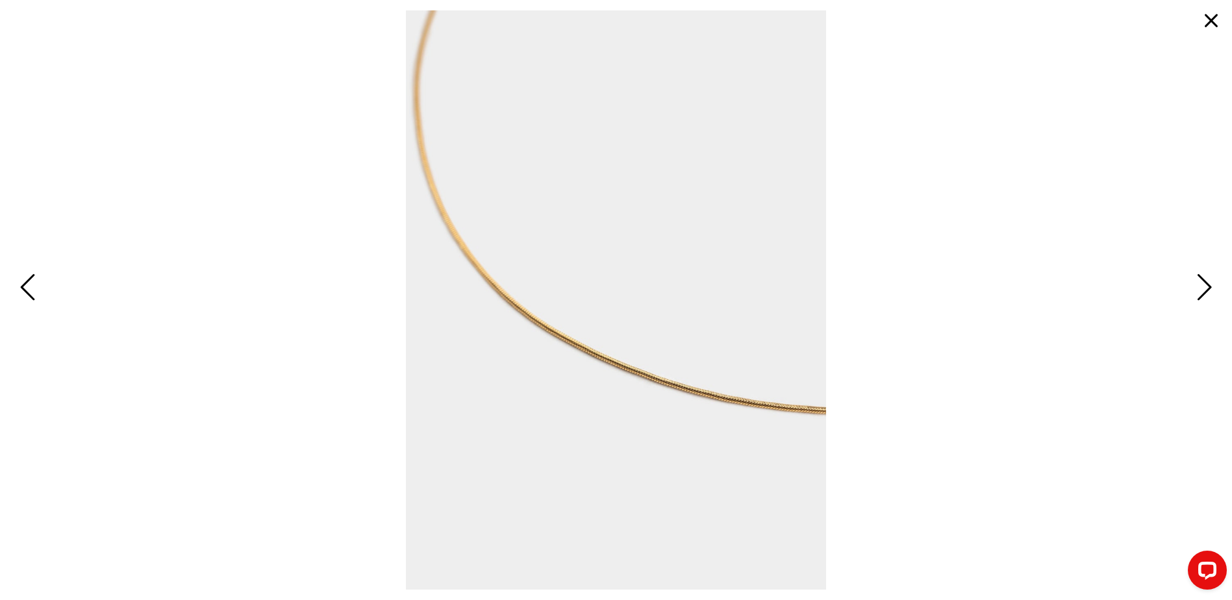
scroll to position [0, 0]
click at [1203, 21] on button "button" at bounding box center [1211, 20] width 31 height 31
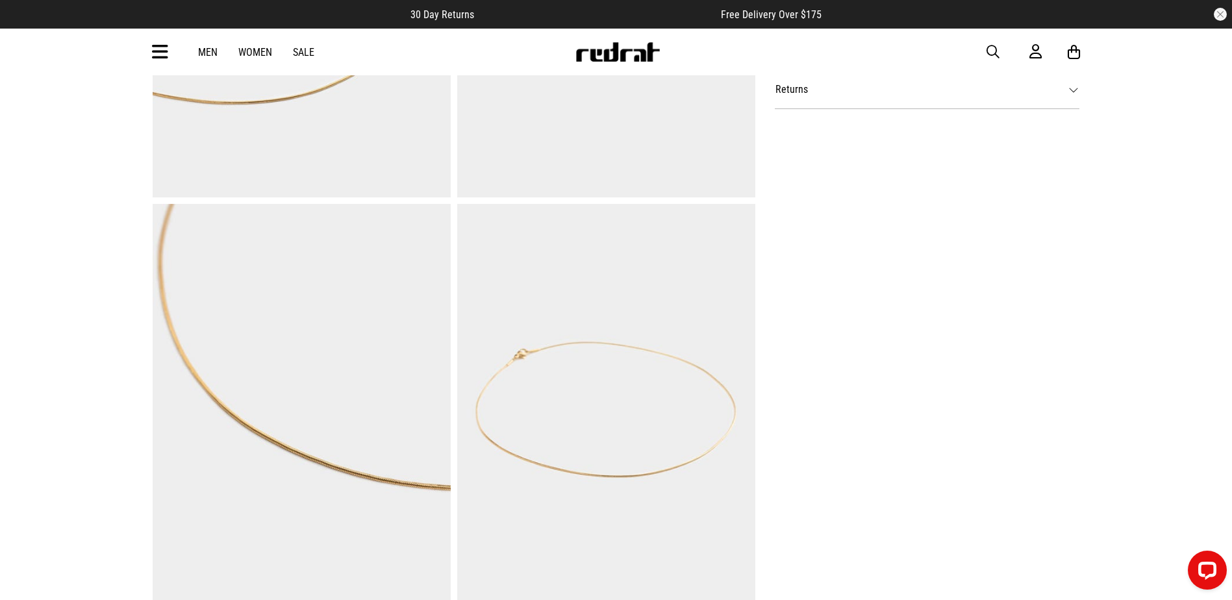
scroll to position [844, 0]
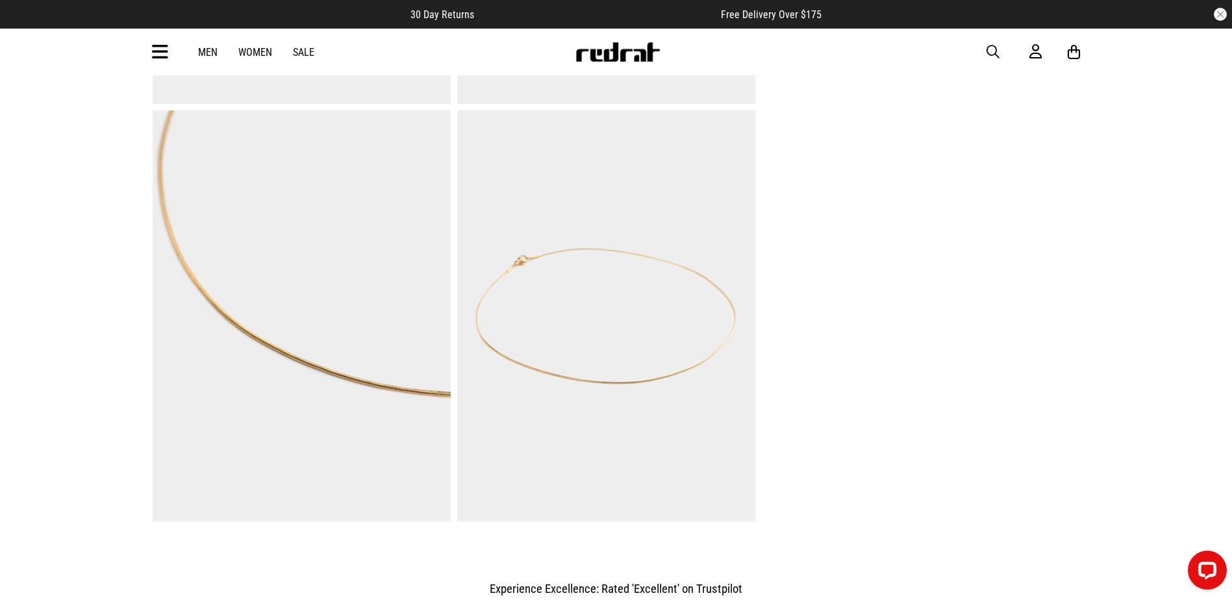
click at [373, 305] on img at bounding box center [302, 315] width 298 height 411
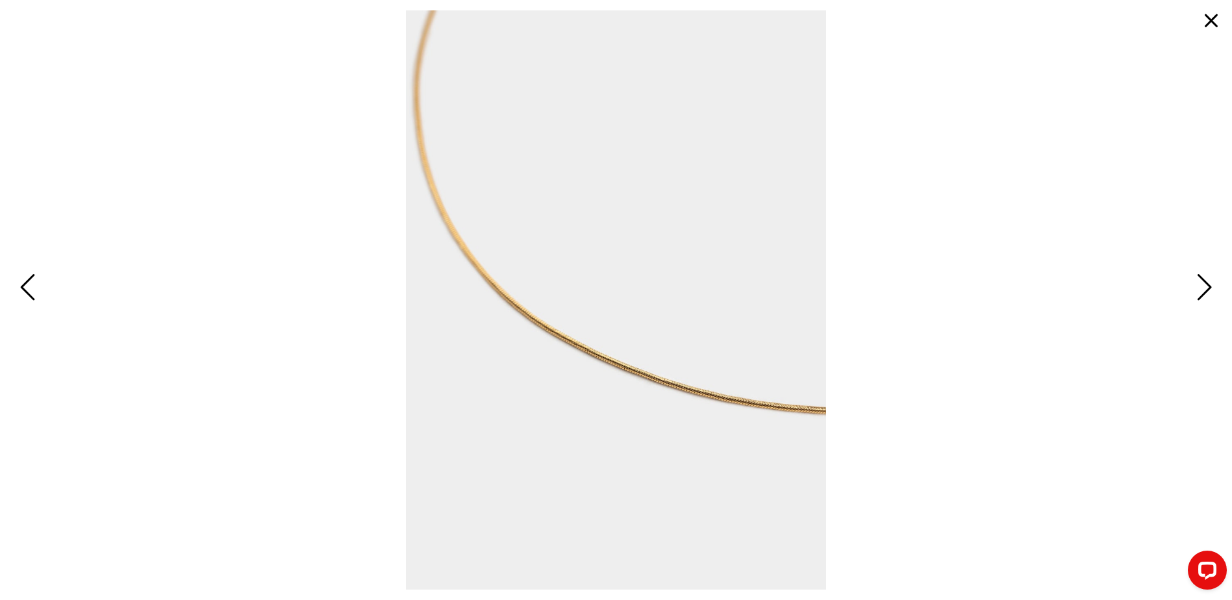
click at [1213, 19] on button "button" at bounding box center [1211, 20] width 31 height 31
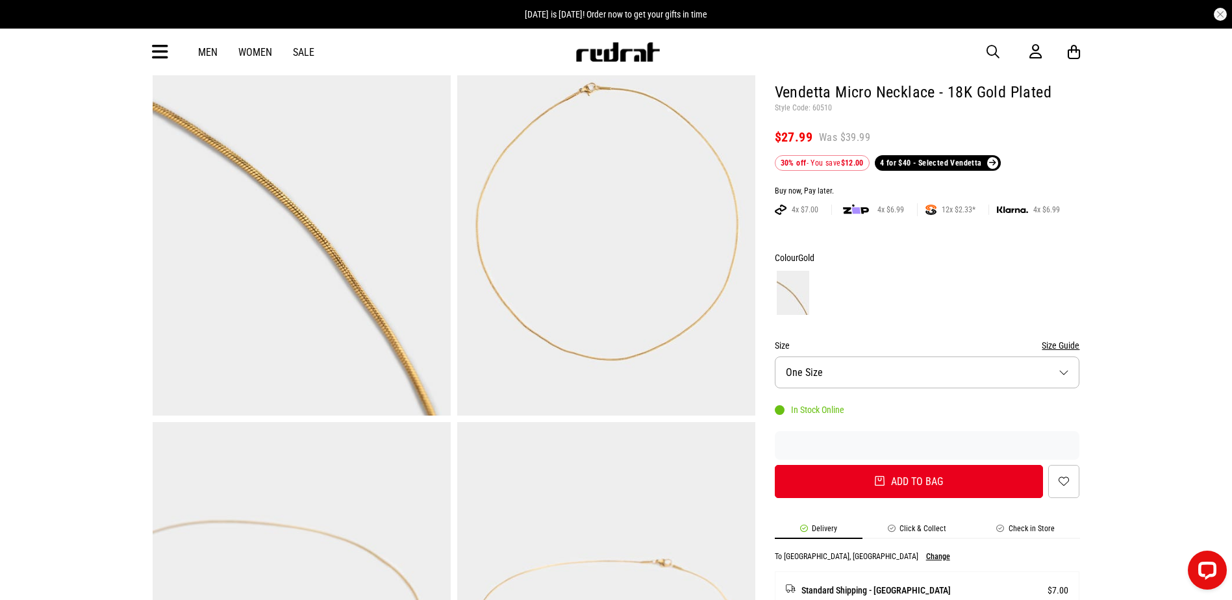
scroll to position [0, 0]
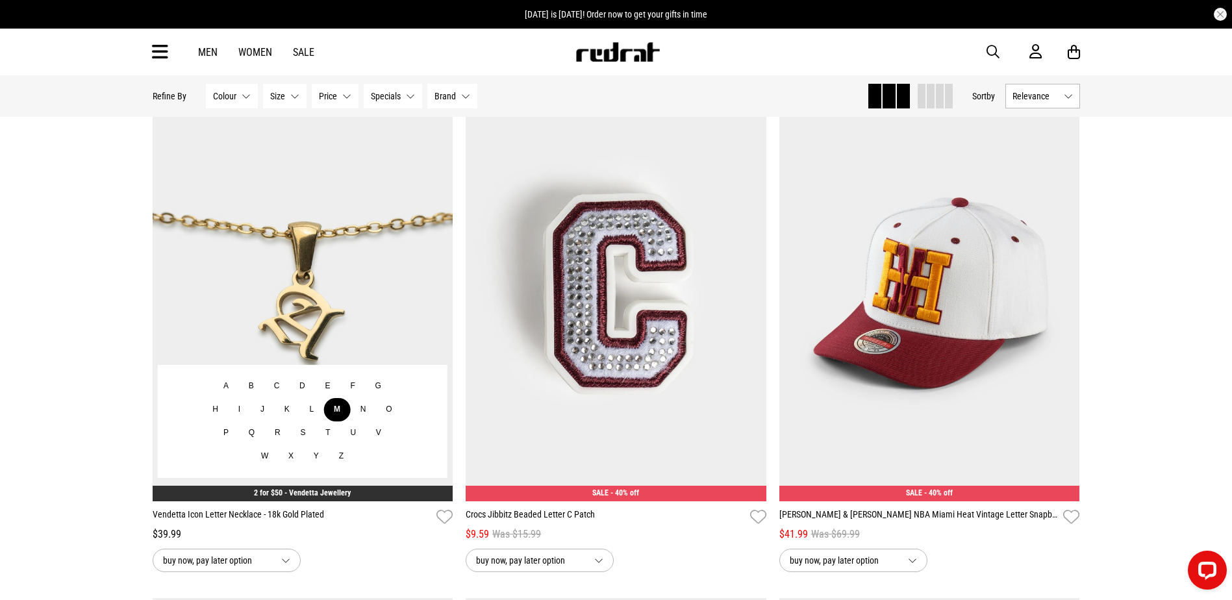
click at [324, 410] on button "M" at bounding box center [337, 409] width 27 height 23
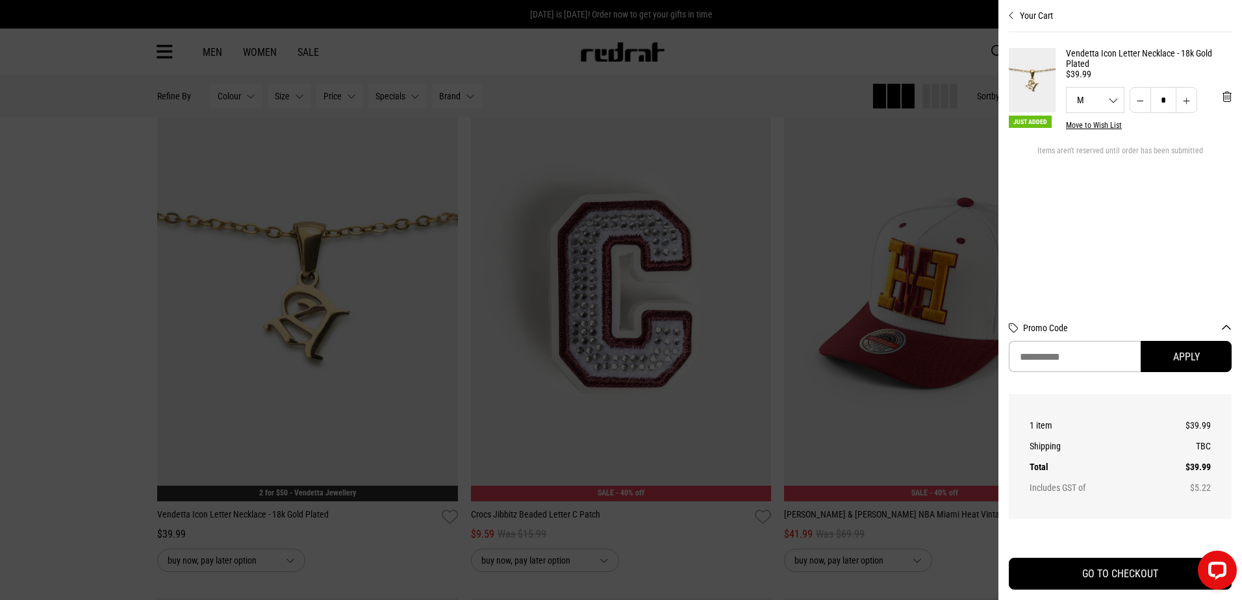
click at [1231, 101] on div "Your Cart Just Added Vendetta Icon Letter Necklace - 18k Gold Plated $39.99 M A…" at bounding box center [1120, 300] width 244 height 600
click at [1231, 97] on span "'Remove from cart" at bounding box center [1226, 97] width 9 height 12
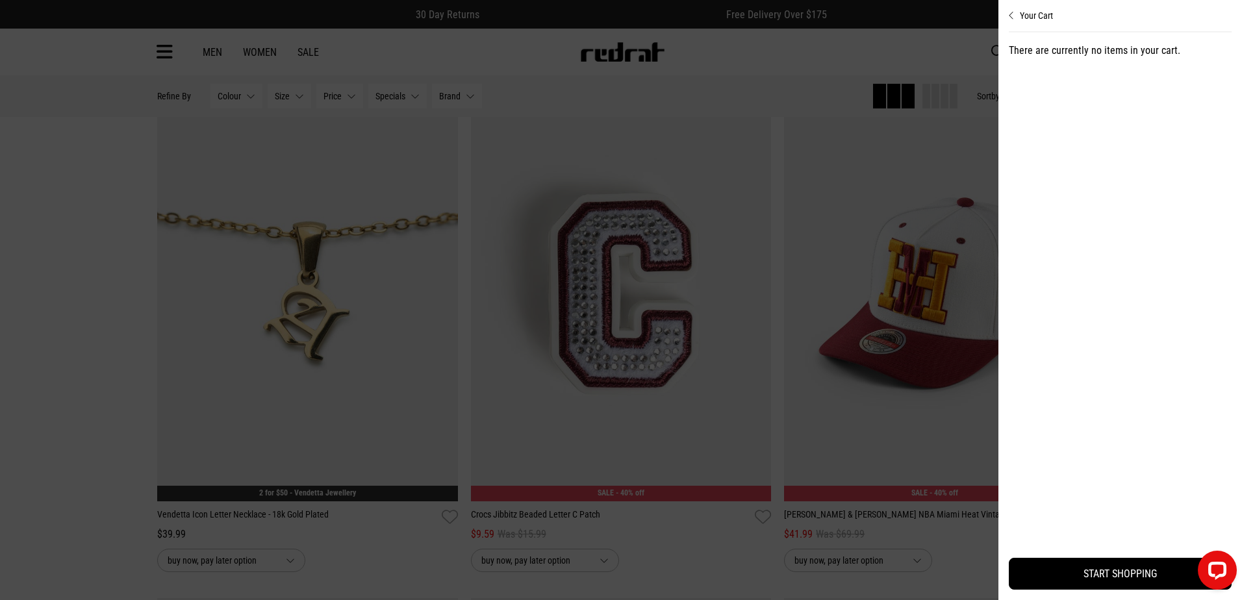
click at [371, 303] on div at bounding box center [621, 300] width 1242 height 600
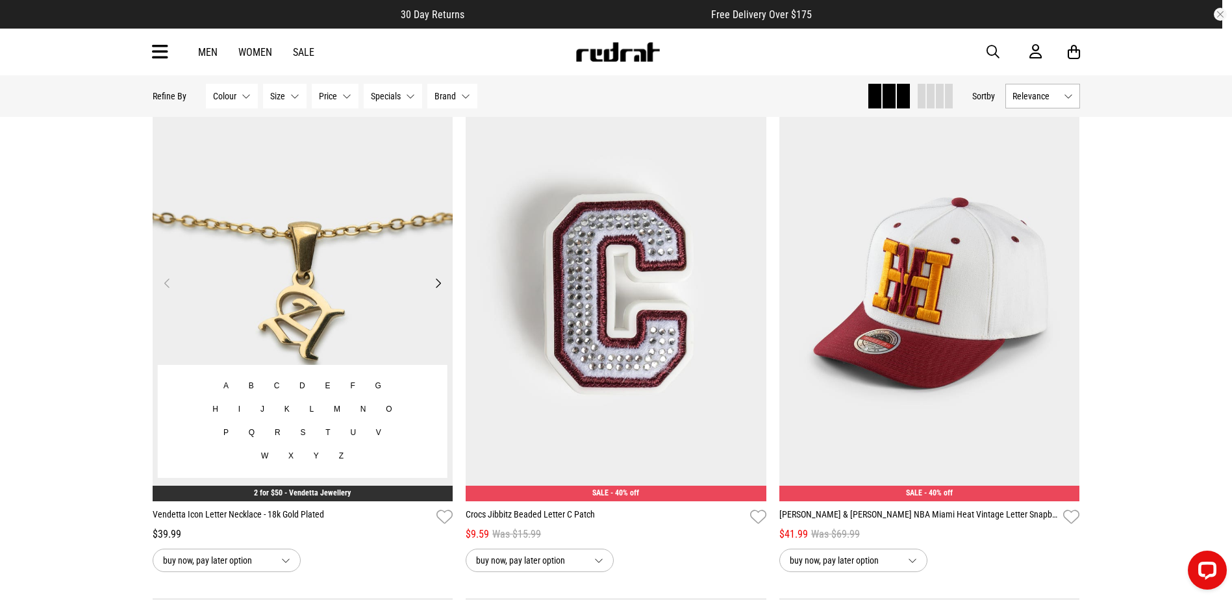
click at [442, 284] on button "Next" at bounding box center [438, 283] width 16 height 16
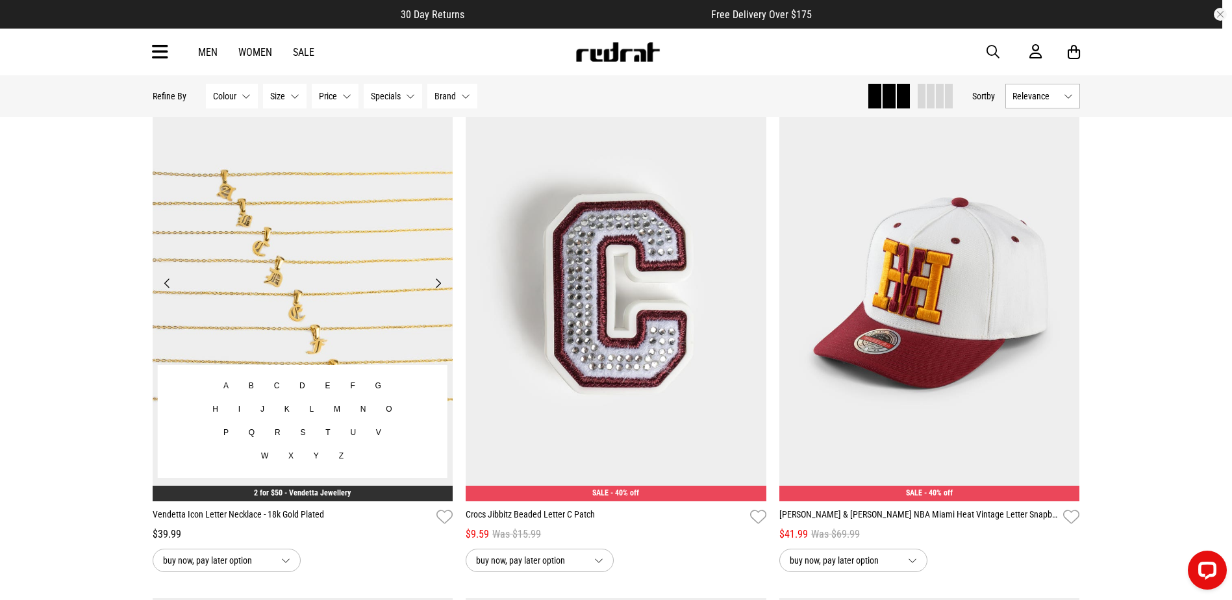
click at [442, 284] on button "Next" at bounding box center [438, 283] width 16 height 16
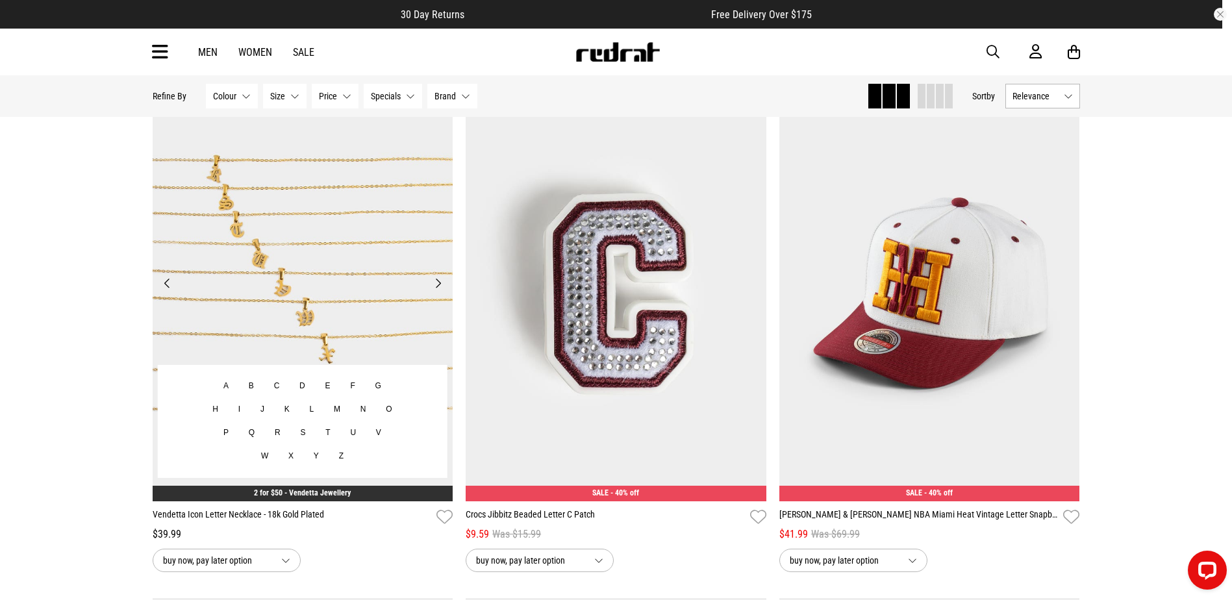
click at [442, 284] on button "Next" at bounding box center [438, 283] width 16 height 16
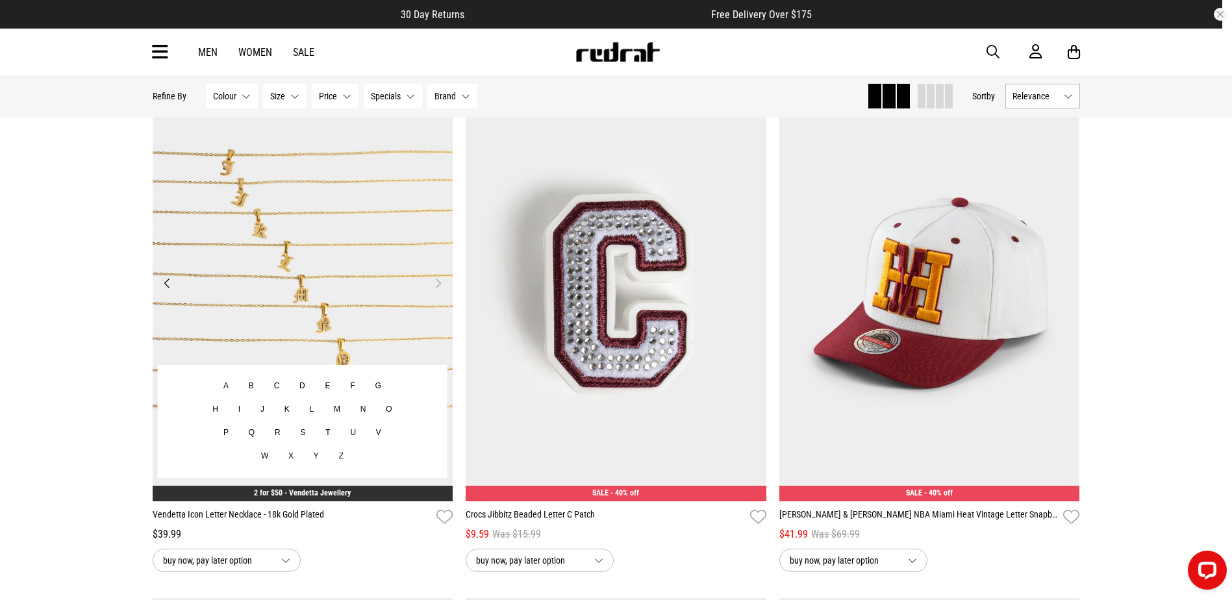
click at [442, 284] on button "Next" at bounding box center [438, 283] width 16 height 16
click at [164, 282] on button "Previous" at bounding box center [167, 283] width 16 height 16
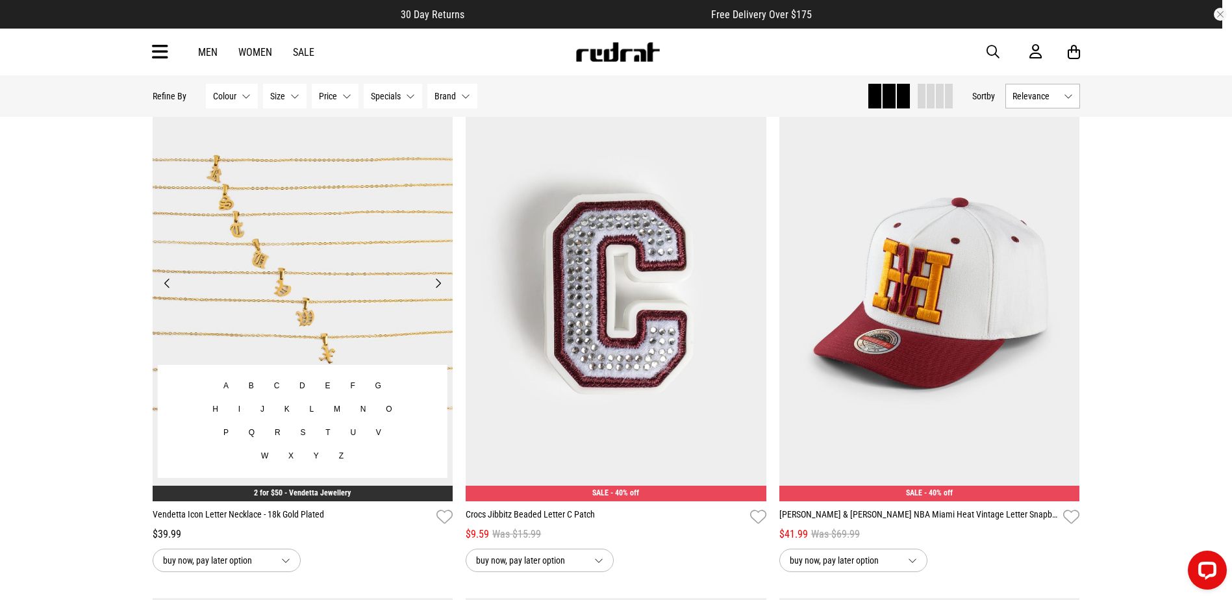
click at [164, 282] on button "Previous" at bounding box center [167, 283] width 16 height 16
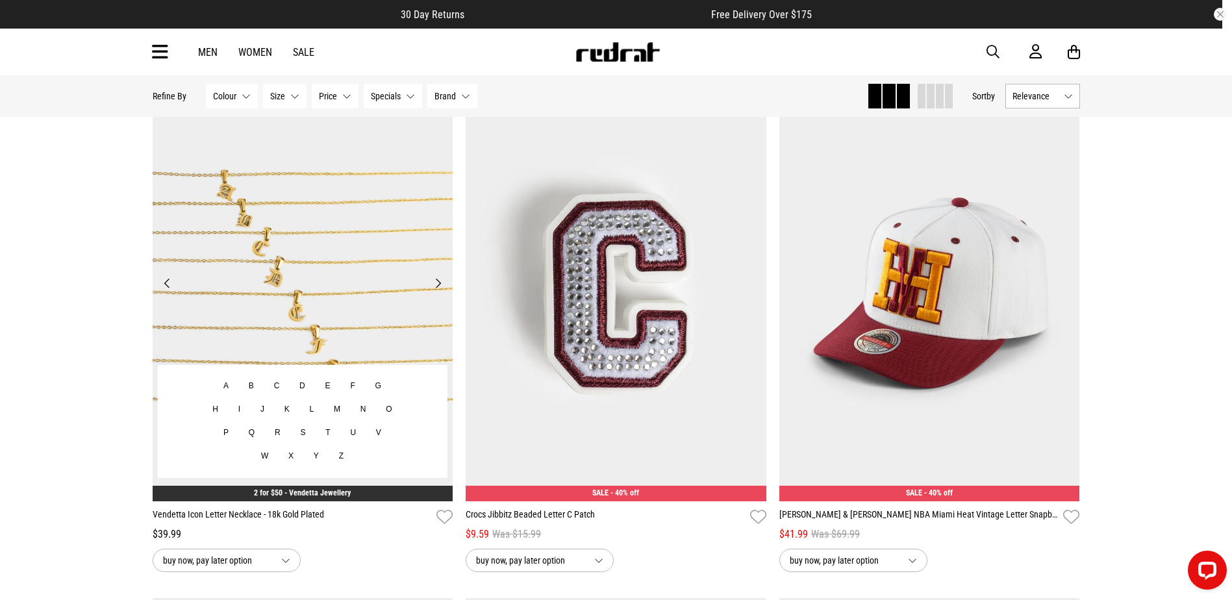
click at [164, 282] on button "Previous" at bounding box center [167, 283] width 16 height 16
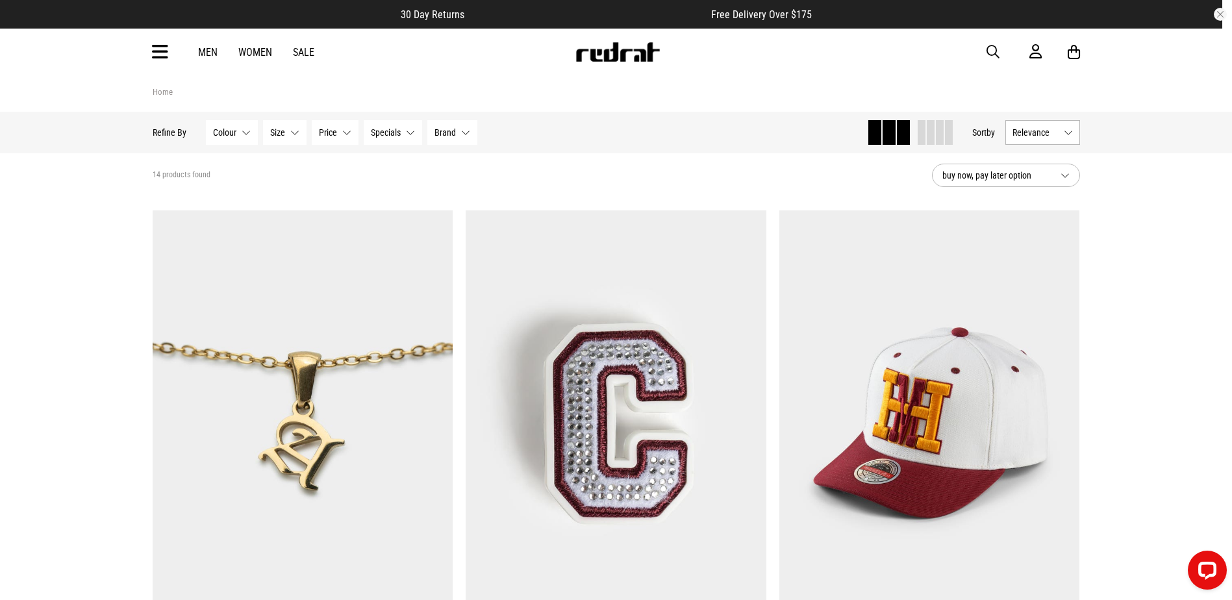
click at [994, 45] on span "button" at bounding box center [993, 52] width 13 height 16
click at [538, 51] on input "search" at bounding box center [583, 52] width 390 height 26
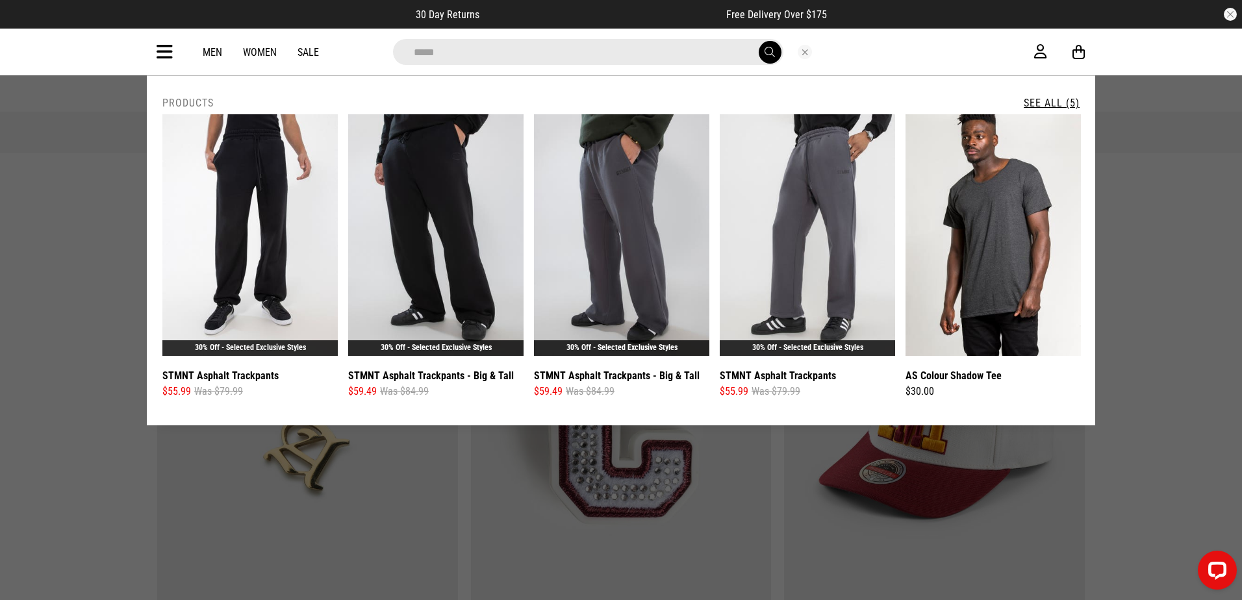
type input "*****"
click at [759, 41] on button "submit" at bounding box center [770, 52] width 23 height 23
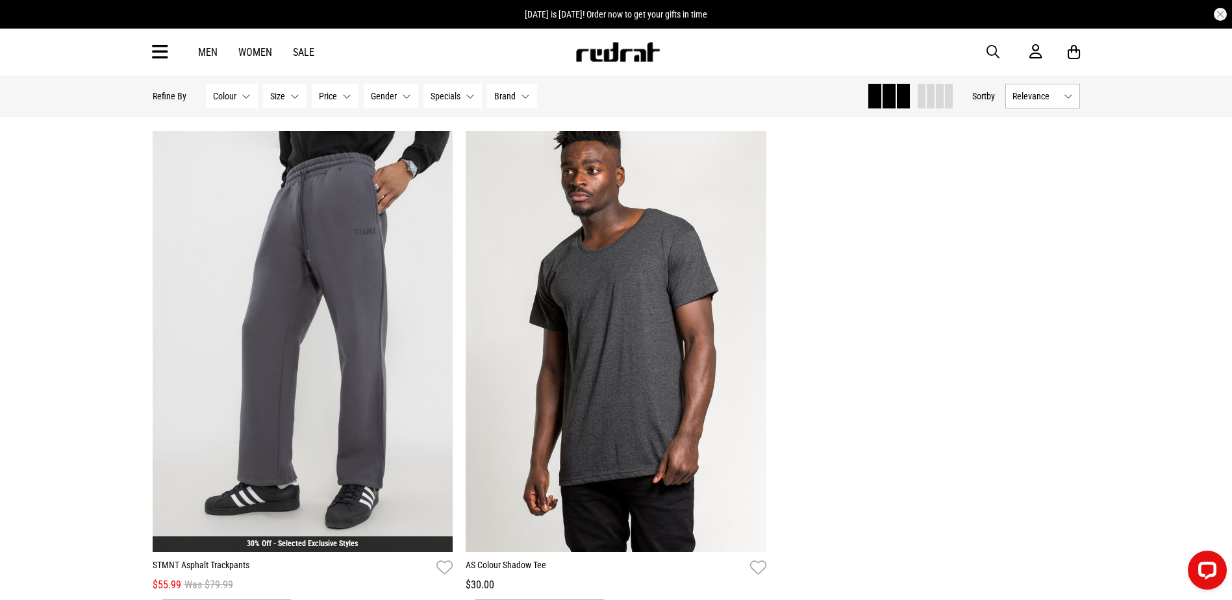
scroll to position [573, 0]
